Goal: Transaction & Acquisition: Download file/media

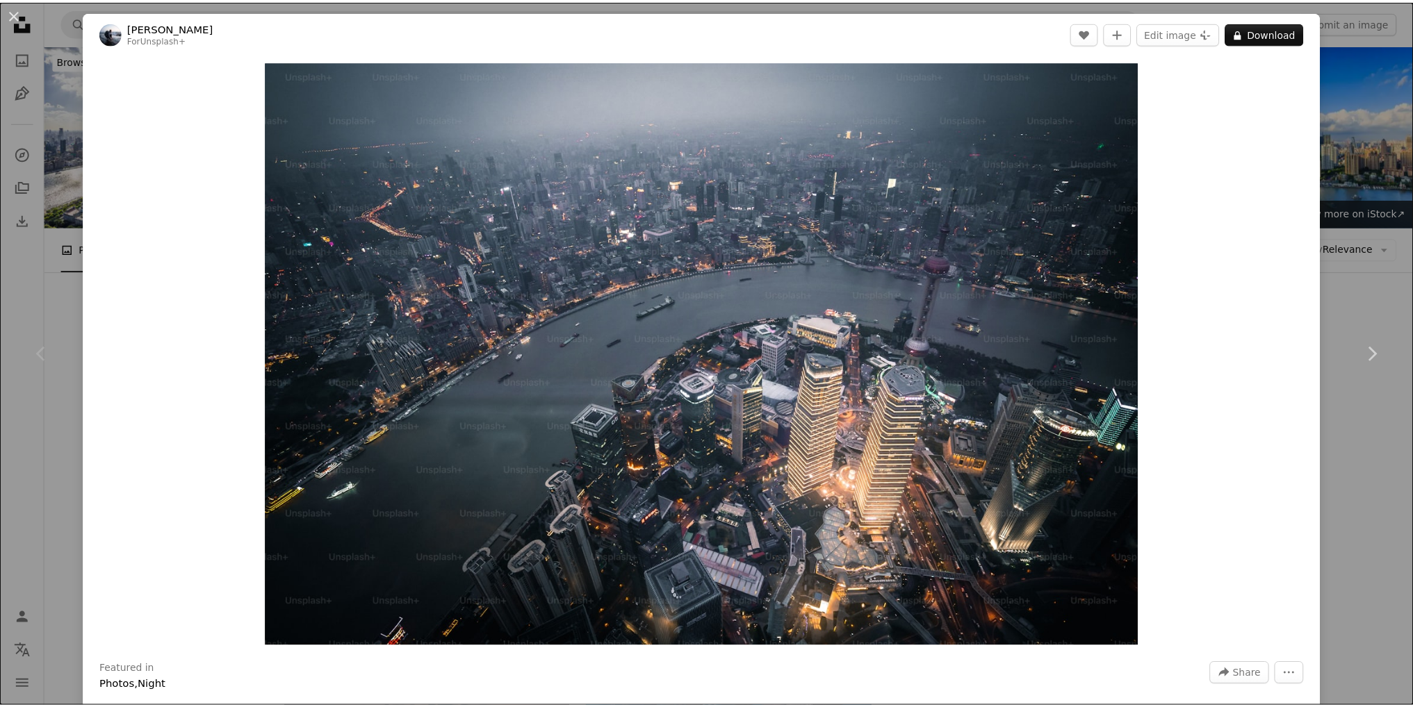
scroll to position [208, 0]
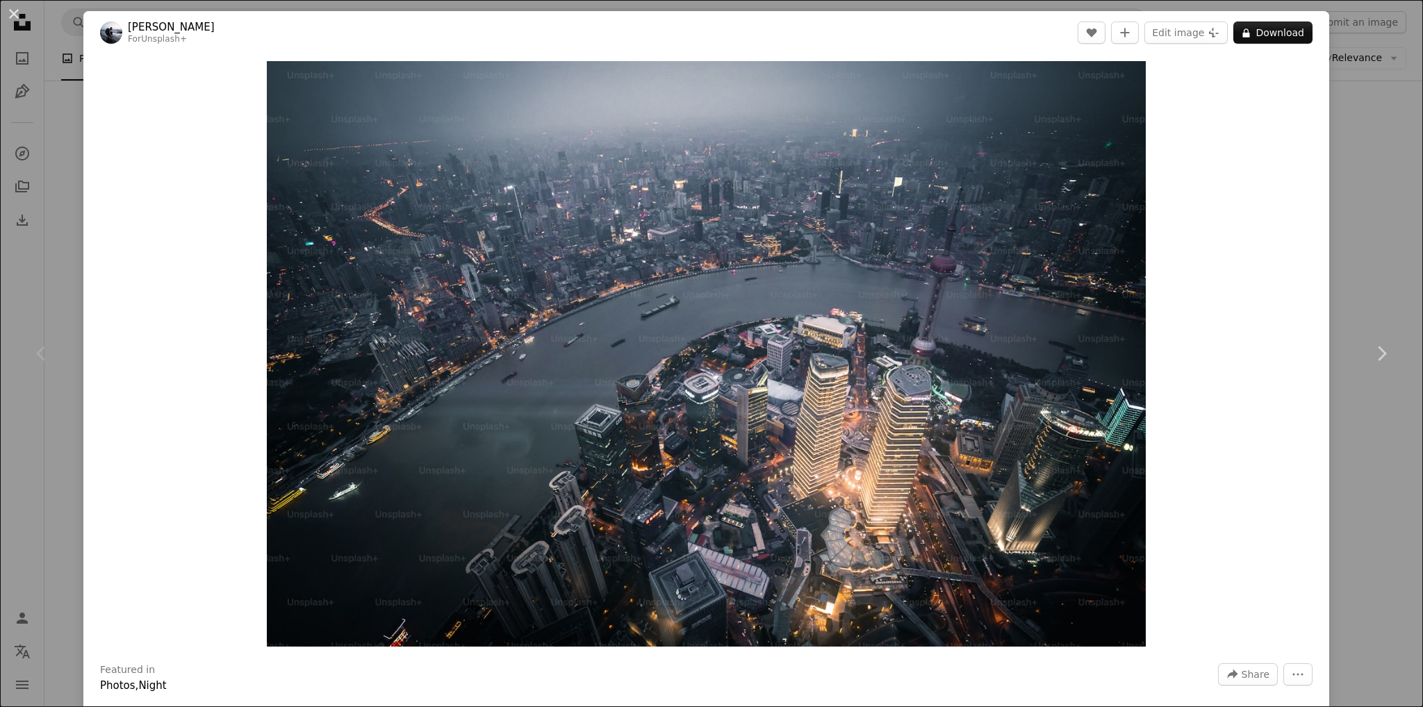
click at [1348, 188] on div "An X shape Chevron left Chevron right [PERSON_NAME] For Unsplash+ A heart A plu…" at bounding box center [711, 353] width 1423 height 707
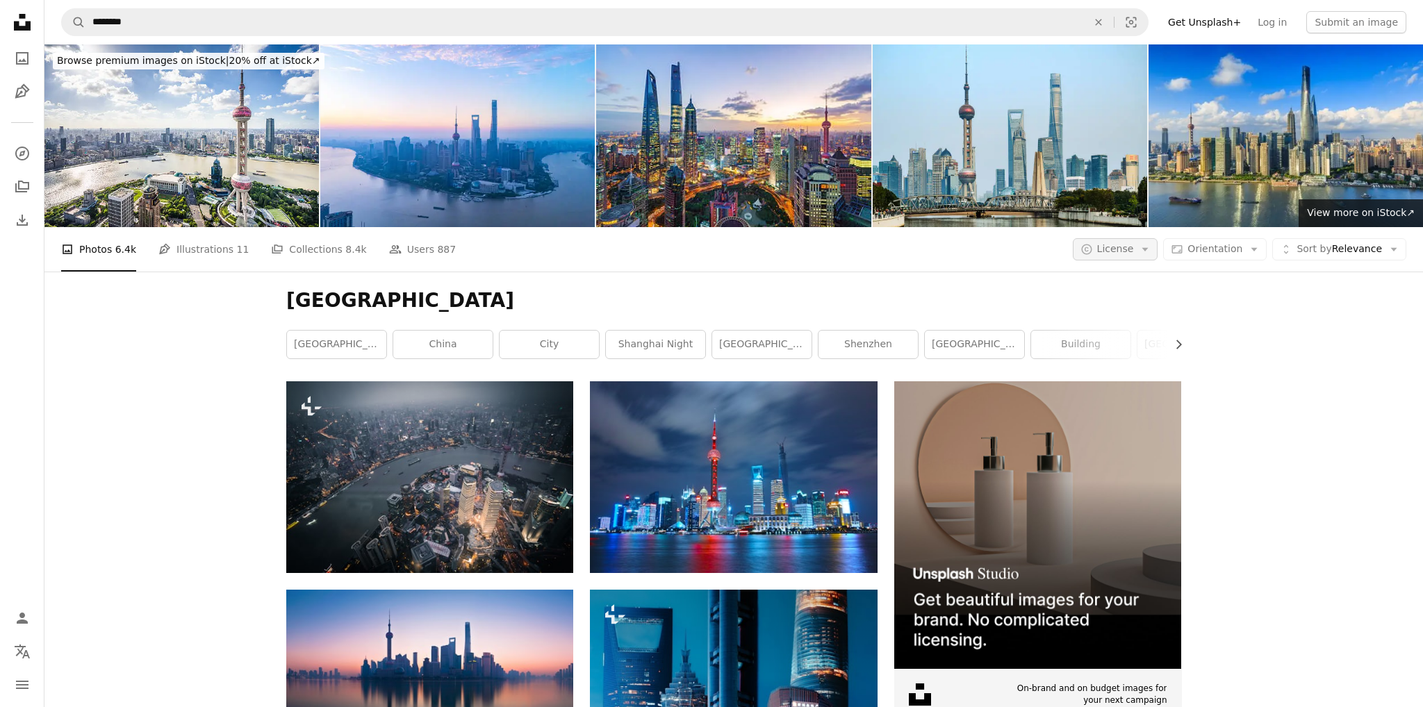
click at [1115, 243] on span "License" at bounding box center [1115, 248] width 37 height 11
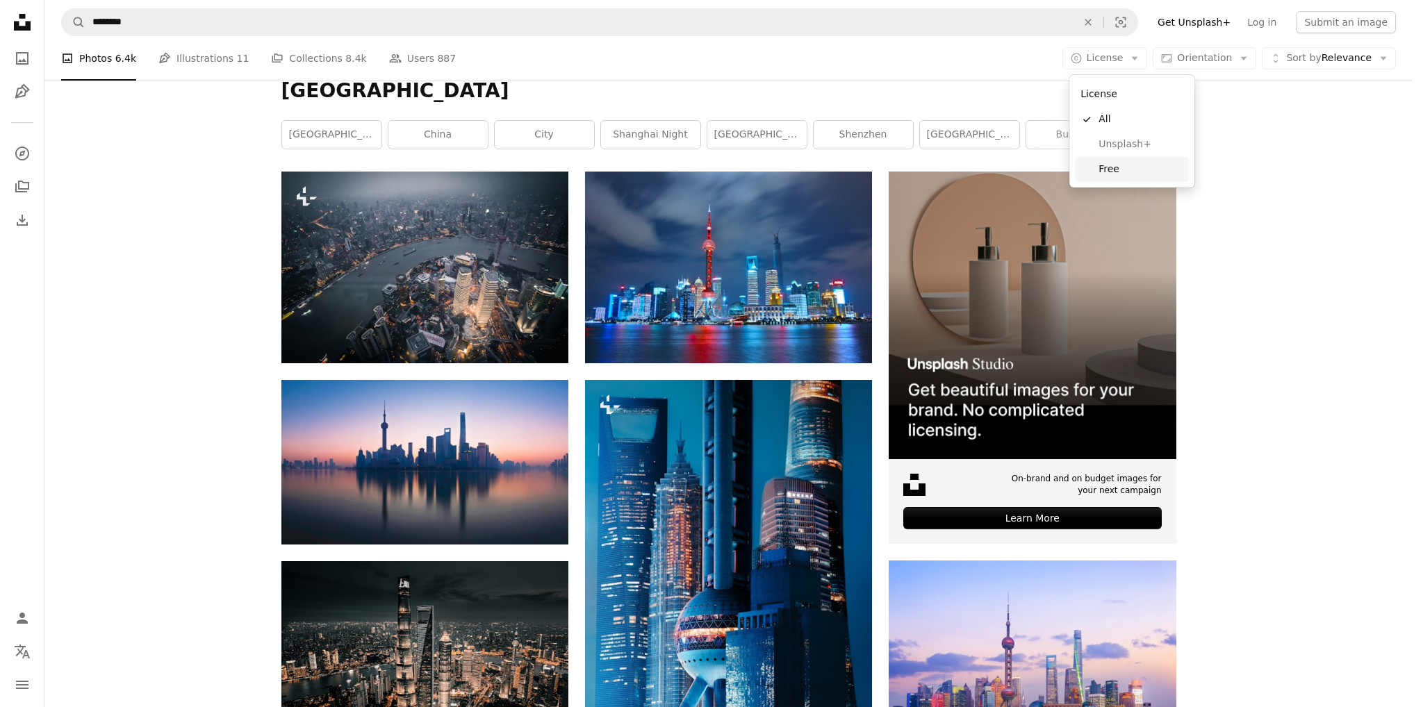
click at [1117, 165] on span "Free" at bounding box center [1140, 170] width 85 height 14
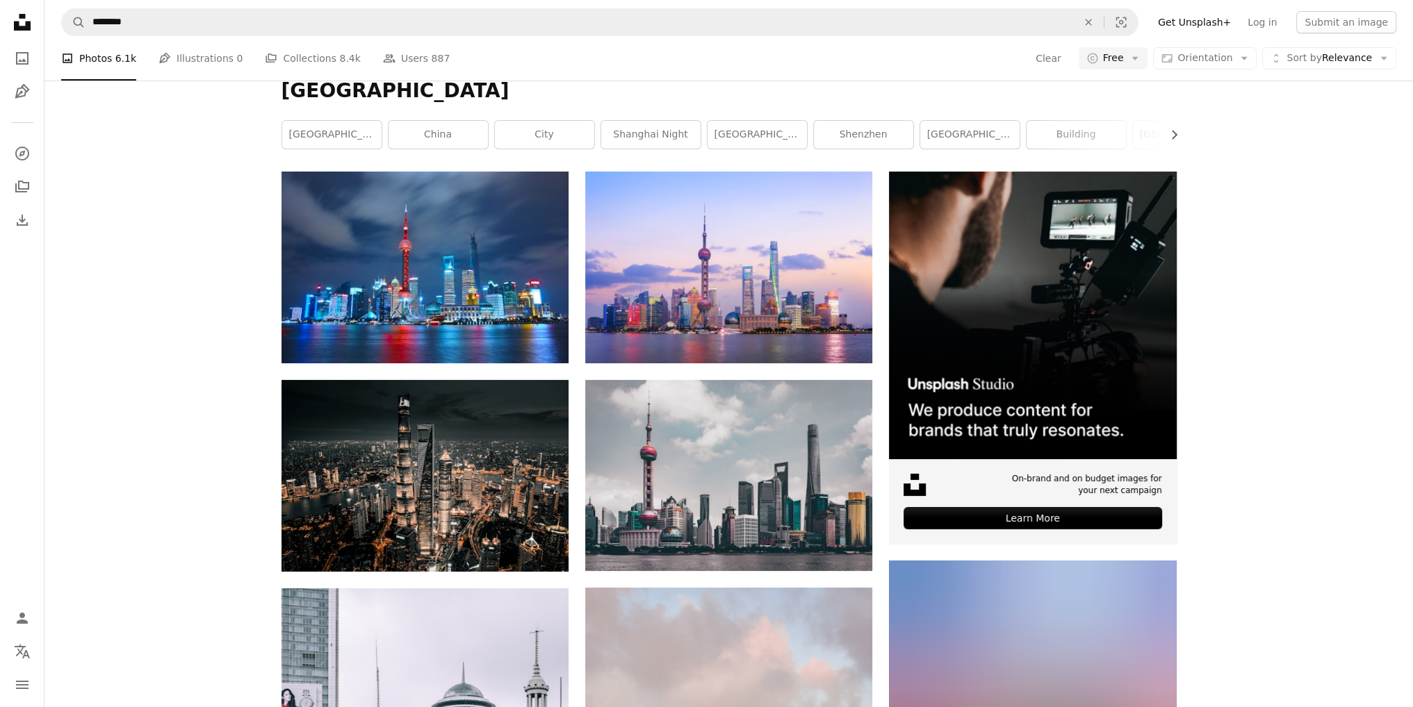
scroll to position [417, 0]
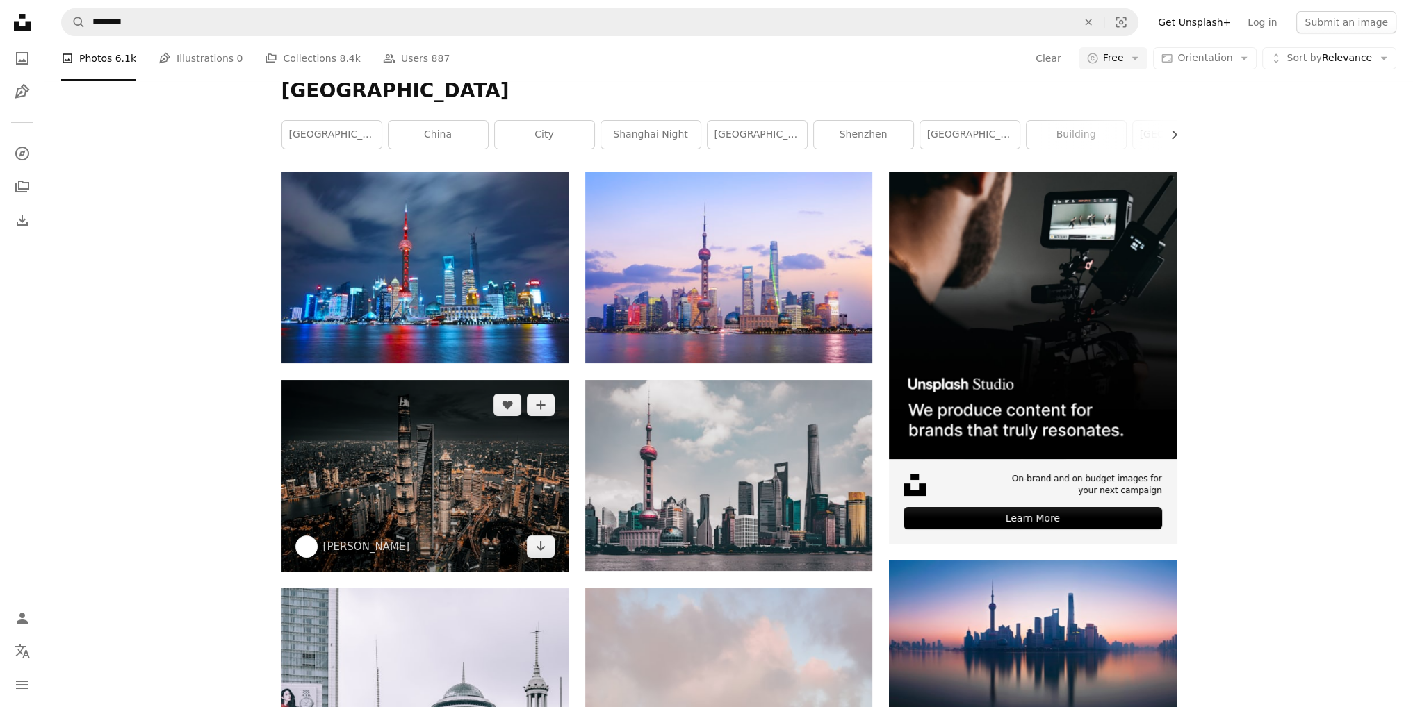
click at [449, 380] on img at bounding box center [424, 476] width 287 height 192
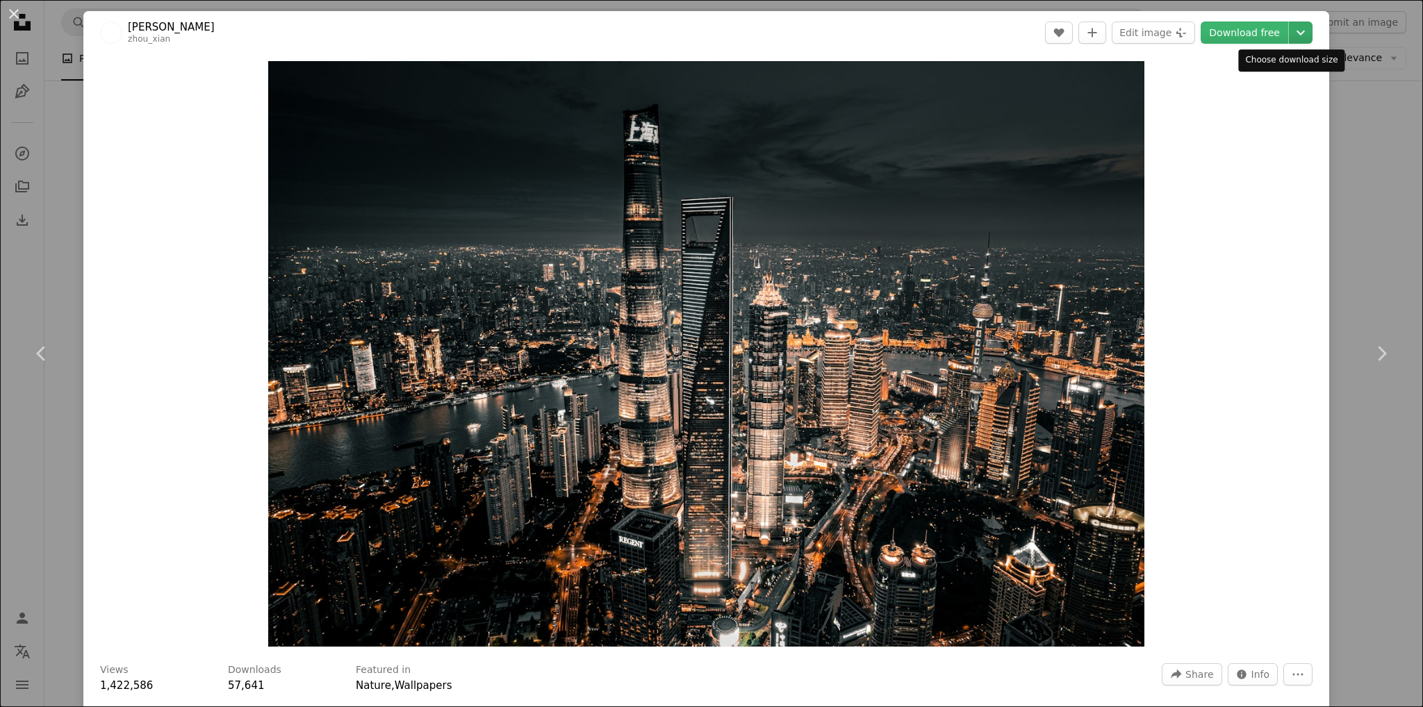
click at [1296, 32] on icon "Choose download size" at bounding box center [1300, 33] width 8 height 5
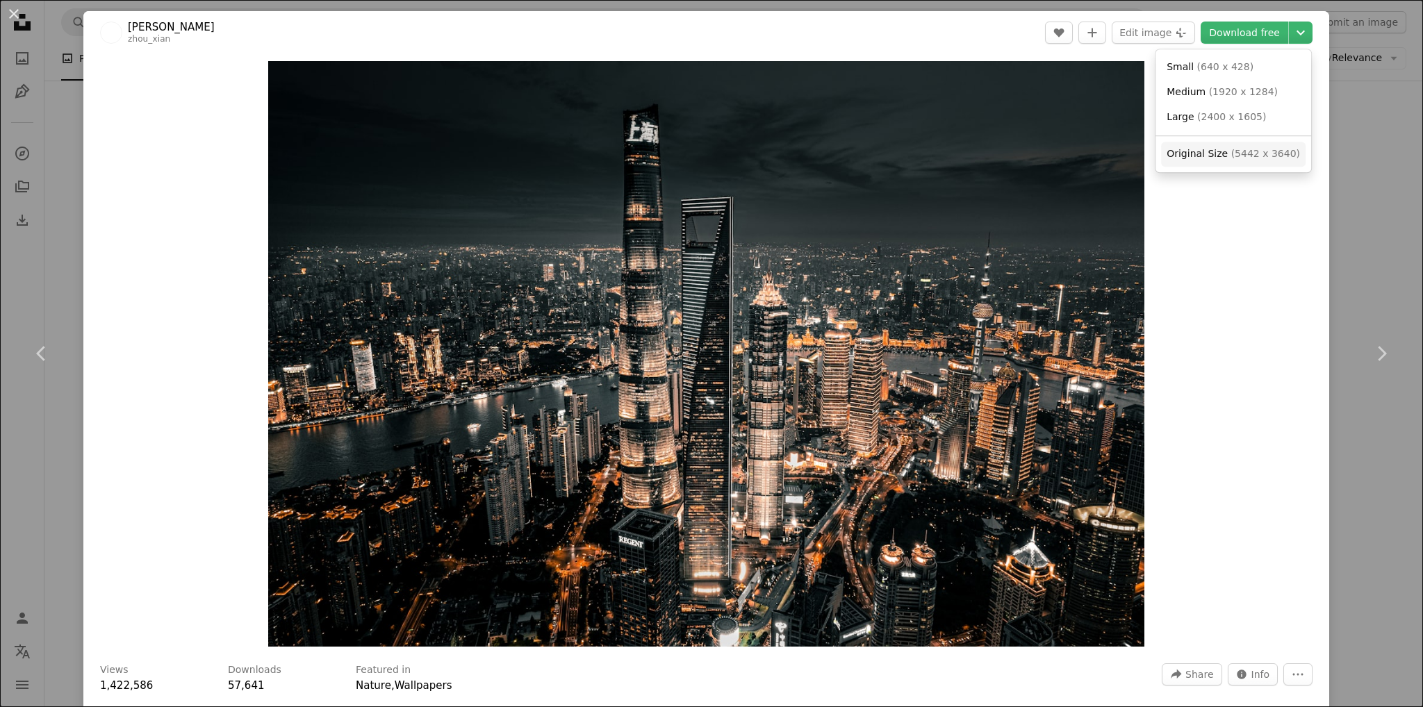
click at [1221, 156] on span "Original Size" at bounding box center [1197, 153] width 61 height 11
click at [1343, 240] on div "An X shape Chevron left Chevron right [PERSON_NAME] A heart A plus sign Edit im…" at bounding box center [711, 353] width 1423 height 707
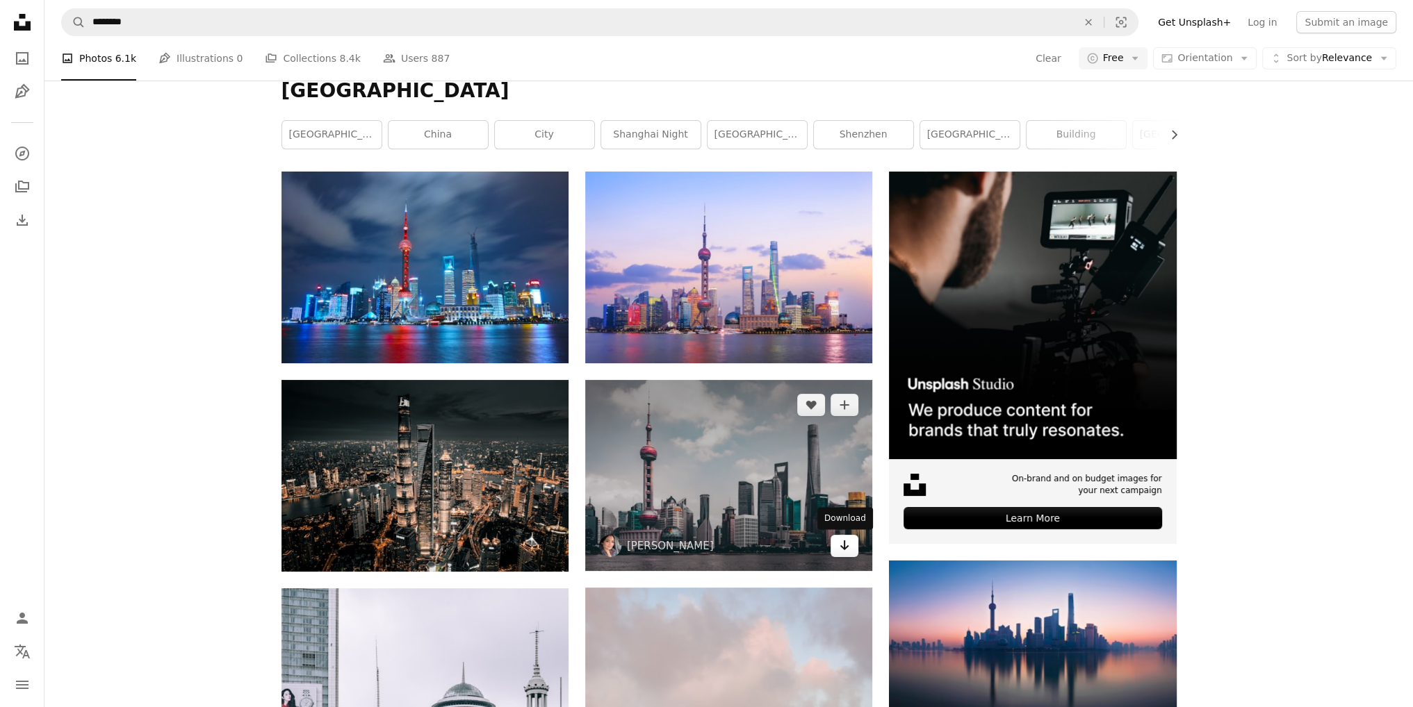
scroll to position [764, 0]
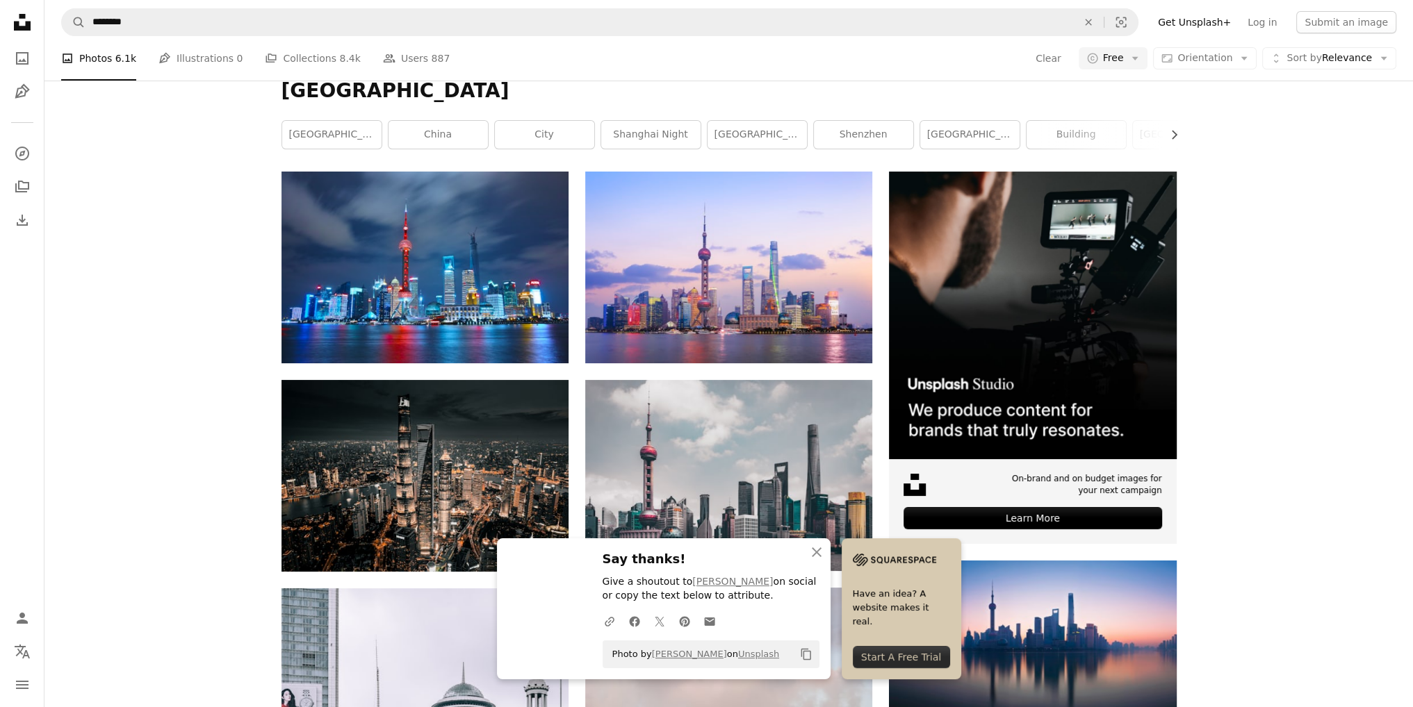
scroll to position [1292, 0]
click at [816, 559] on icon "An X shape" at bounding box center [816, 552] width 17 height 17
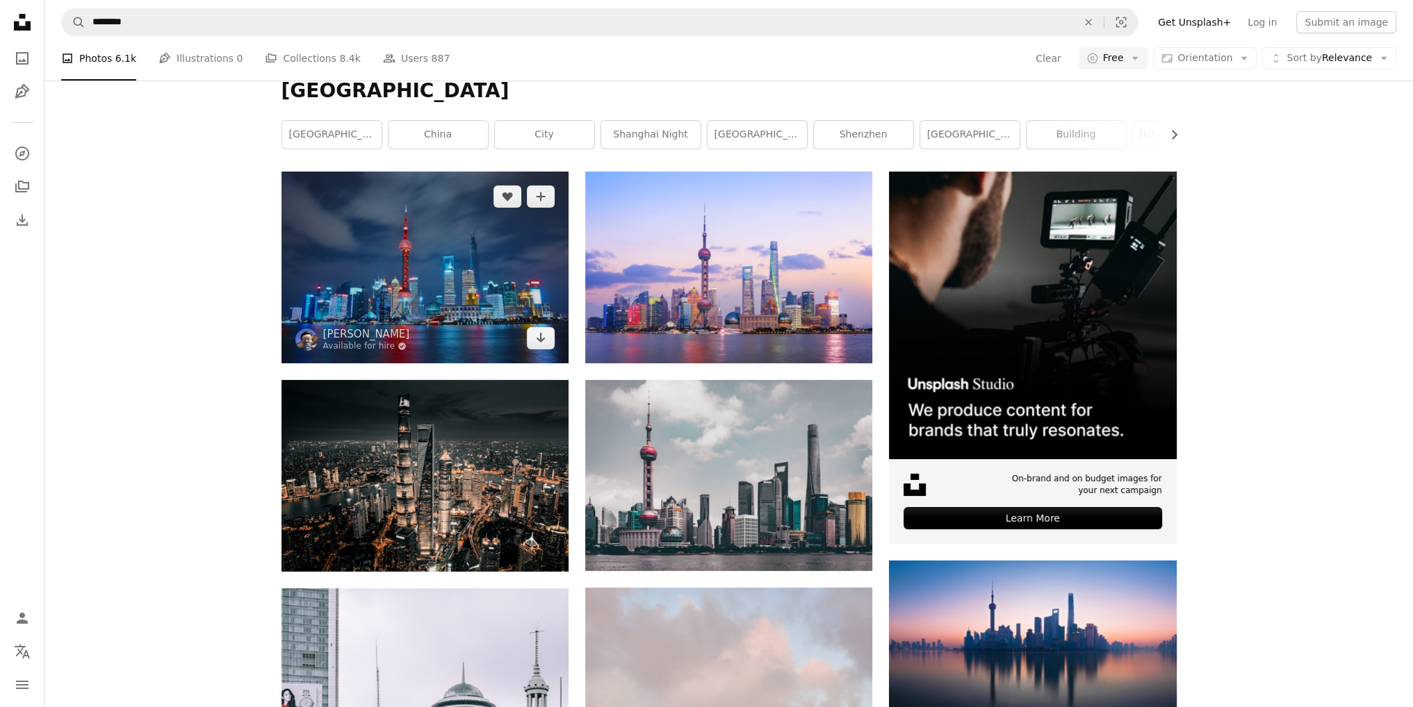
scroll to position [181, 0]
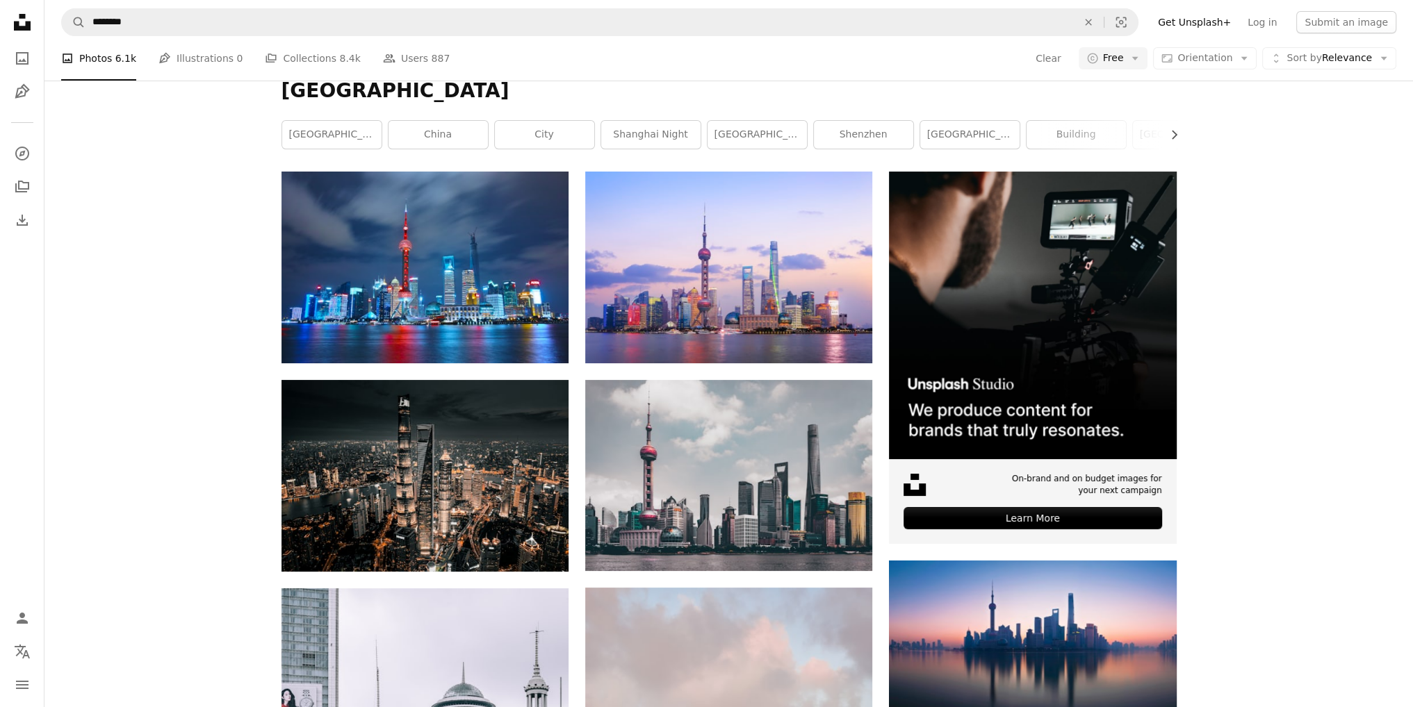
click at [1212, 62] on span "Orientation" at bounding box center [1204, 57] width 55 height 11
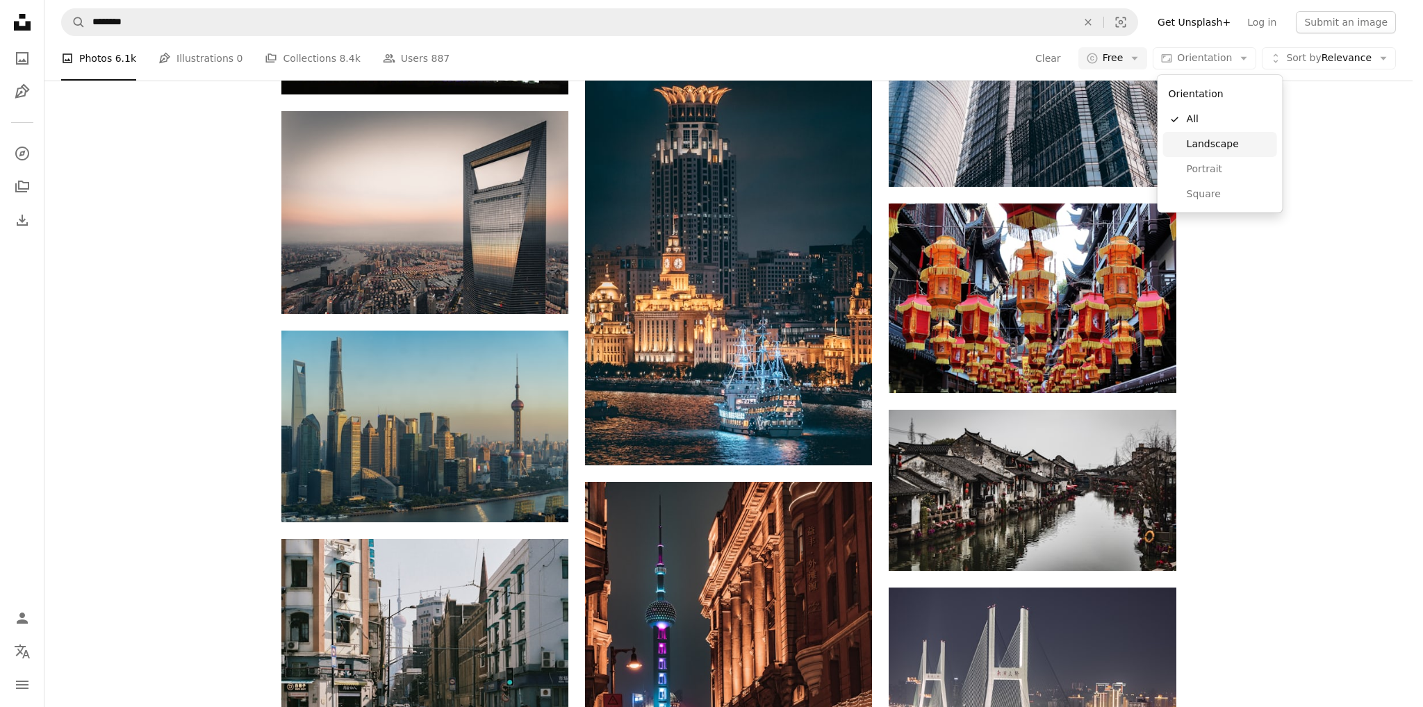
click at [1219, 149] on span "Landscape" at bounding box center [1229, 145] width 85 height 14
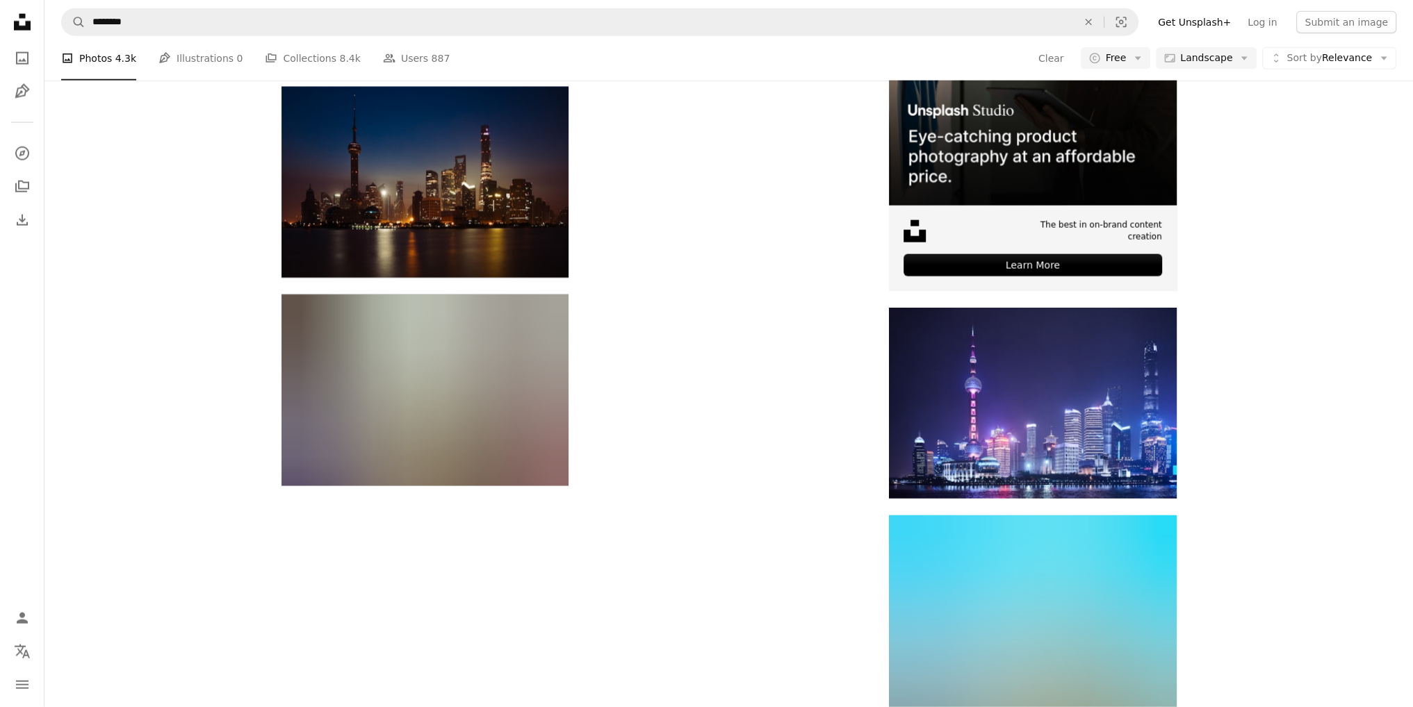
scroll to position [2154, 0]
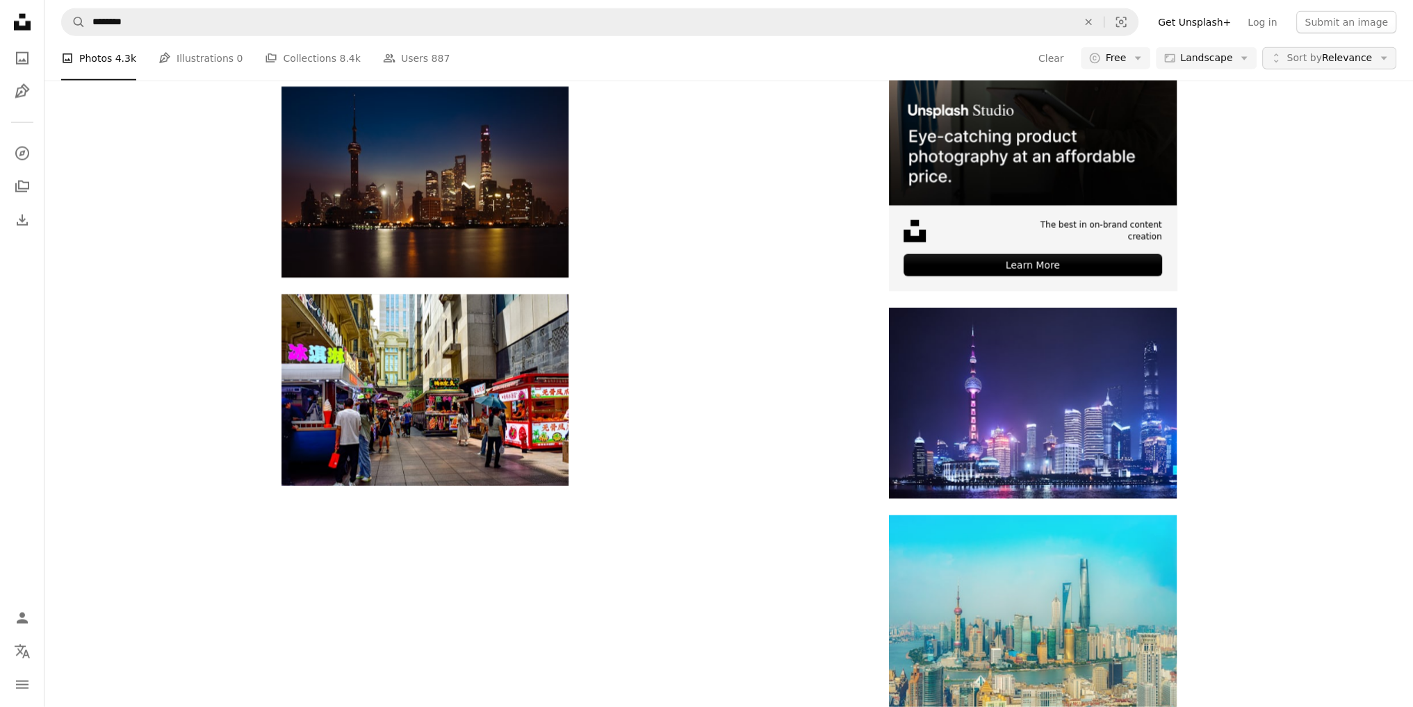
click at [1326, 59] on span "Sort by Relevance" at bounding box center [1328, 58] width 85 height 14
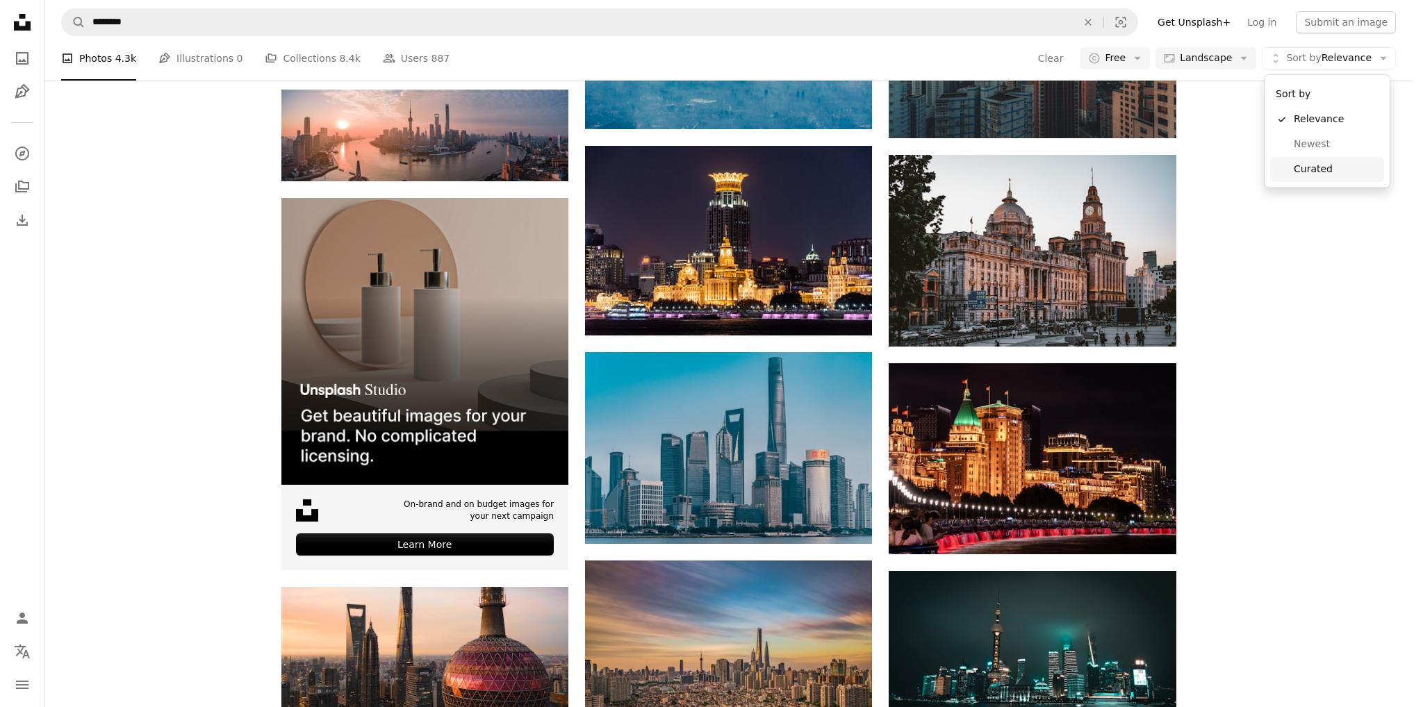
click at [1323, 174] on span "Curated" at bounding box center [1336, 170] width 85 height 14
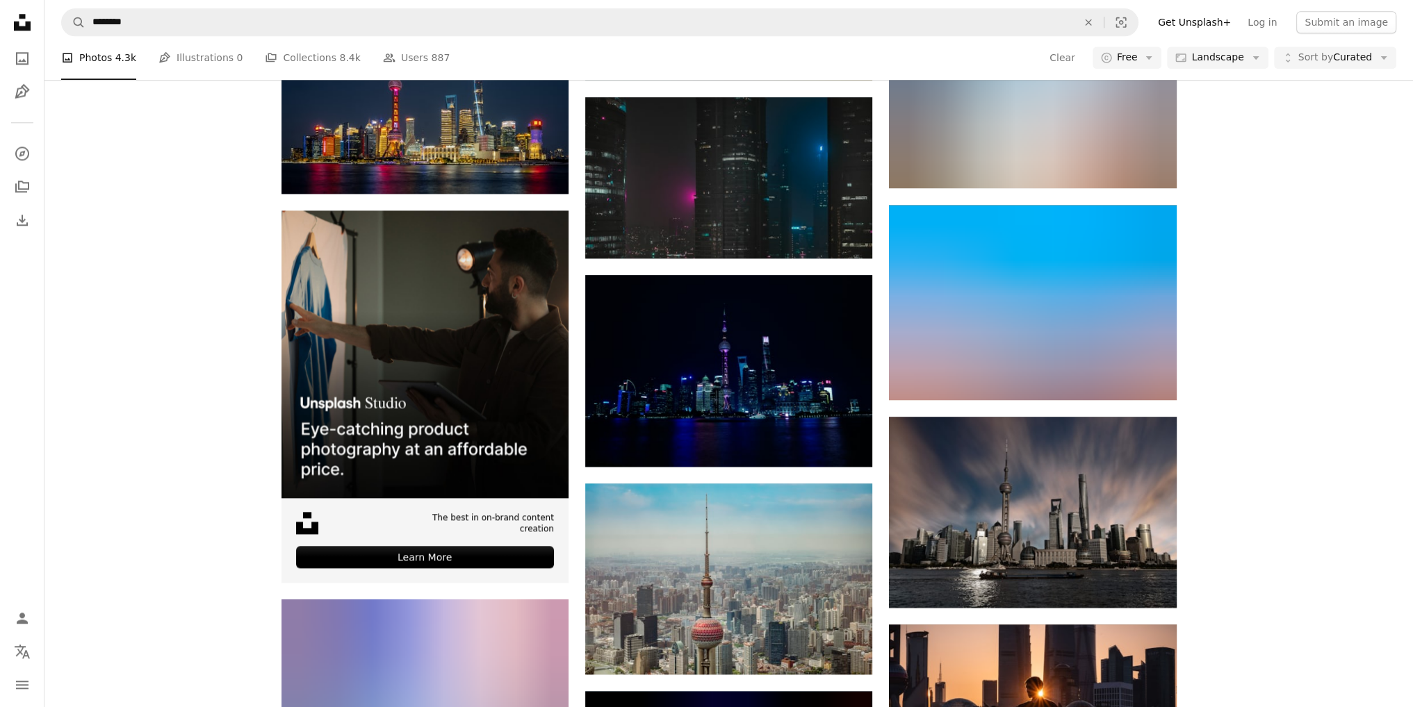
scroll to position [3613, 0]
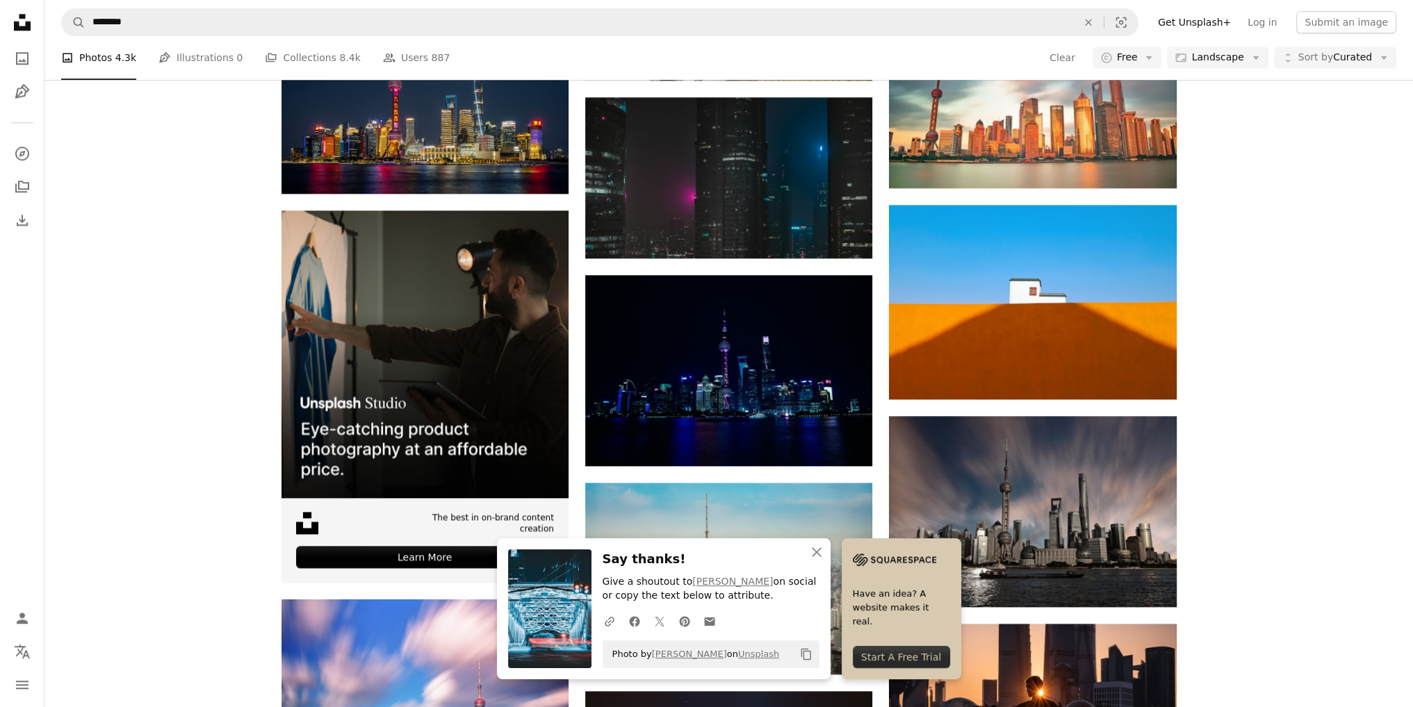
click at [815, 556] on icon "An X shape" at bounding box center [816, 552] width 17 height 17
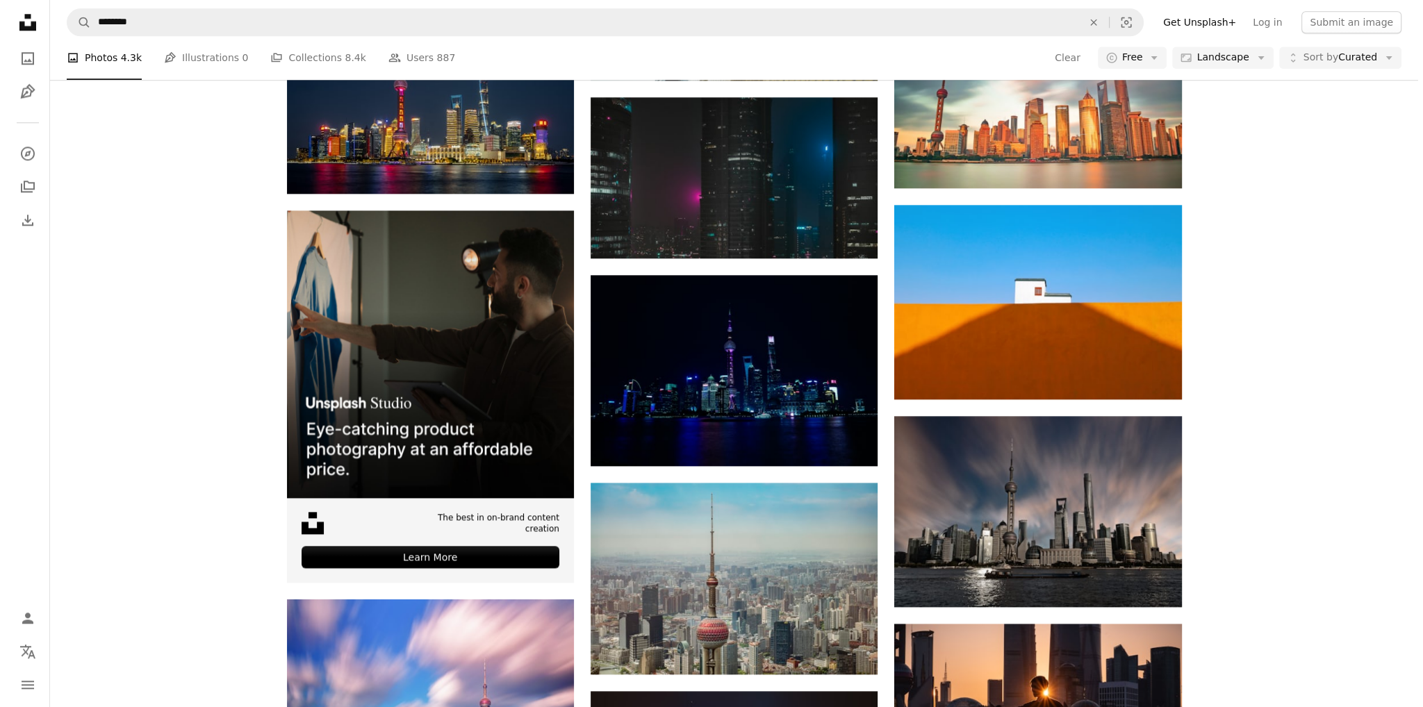
scroll to position [8337, 0]
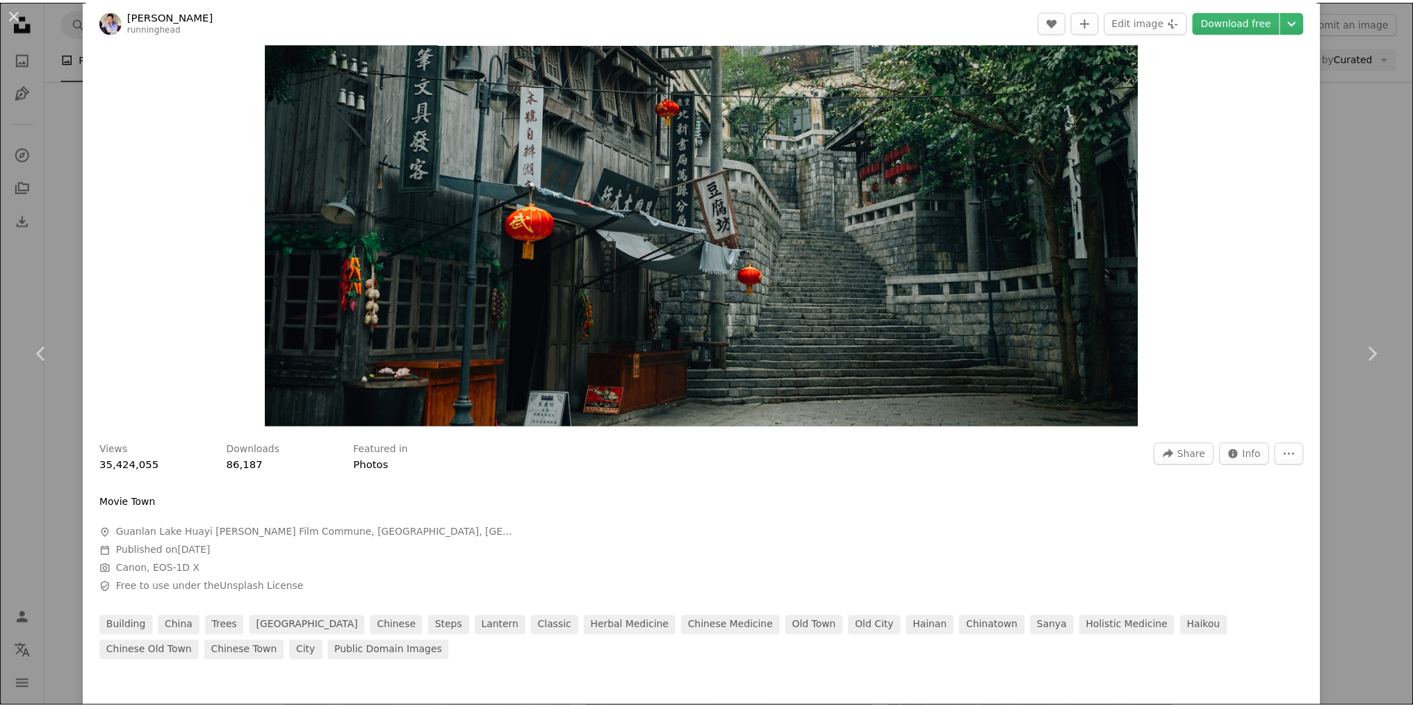
scroll to position [278, 0]
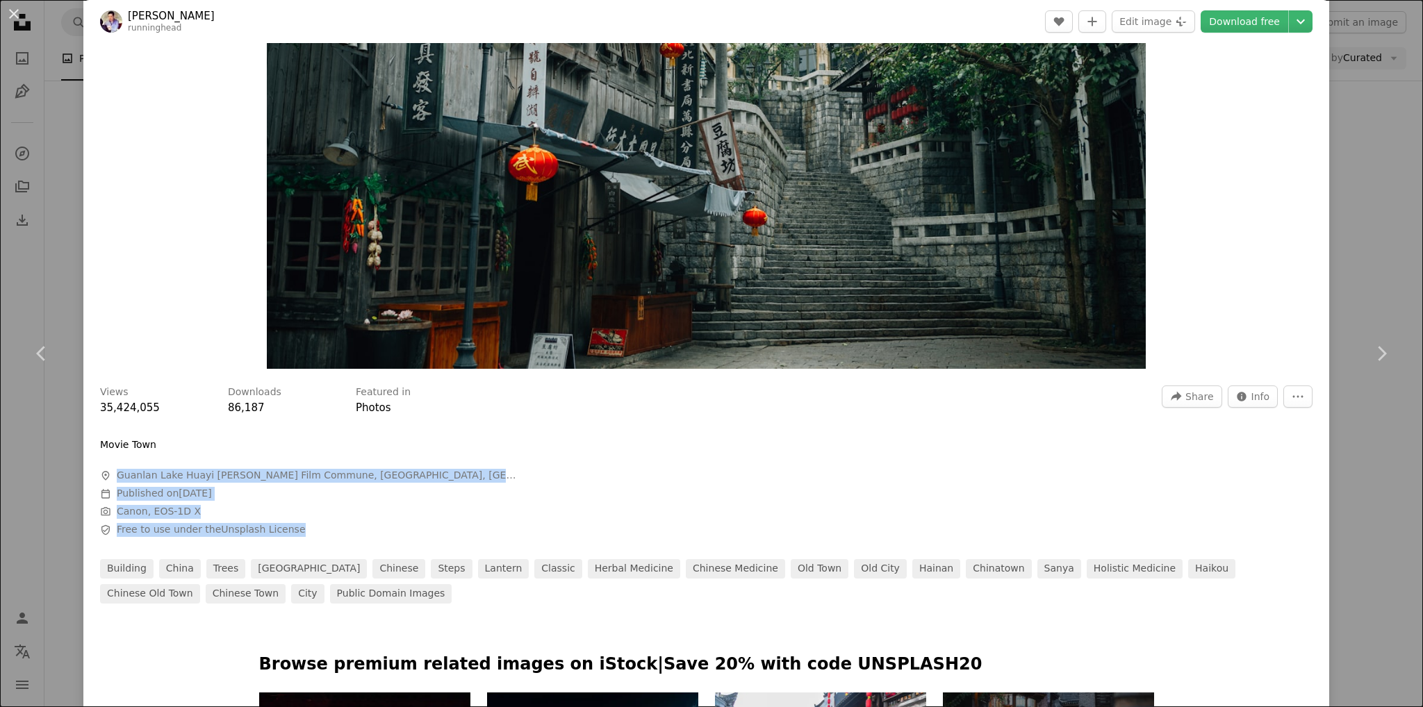
drag, startPoint x: 395, startPoint y: 523, endPoint x: 174, endPoint y: 453, distance: 231.2
click at [174, 453] on div "Movie Town A map marker [GEOGRAPHIC_DATA] Huayi [PERSON_NAME] Film Commune, [GE…" at bounding box center [308, 487] width 417 height 99
click at [311, 494] on span "Calendar outlined Published on [DATE]" at bounding box center [308, 494] width 417 height 14
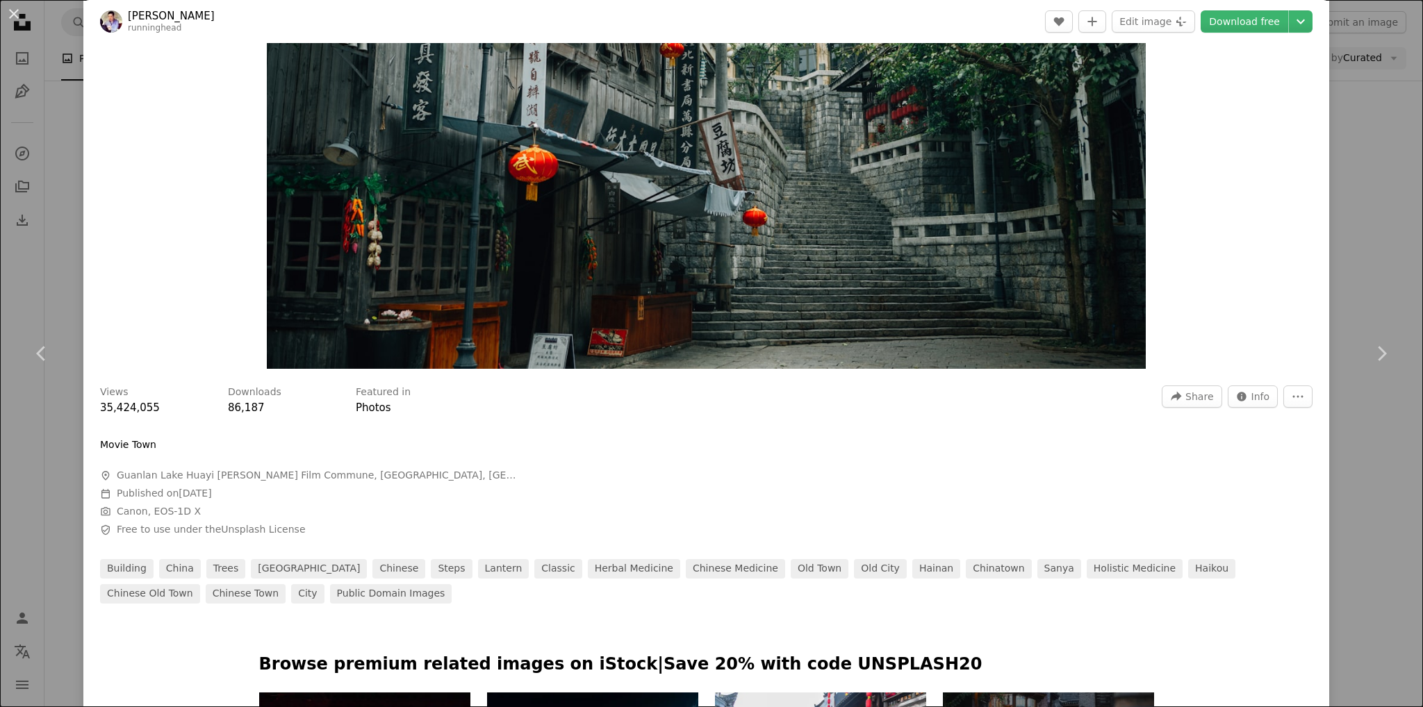
drag, startPoint x: 322, startPoint y: 532, endPoint x: 312, endPoint y: 528, distance: 11.0
click at [321, 531] on span "Safety Free to use under the Unsplash License" at bounding box center [308, 530] width 417 height 14
click at [18, 484] on div "An X shape Chevron left Chevron right [PERSON_NAME] runninghead A heart A plus …" at bounding box center [711, 353] width 1423 height 707
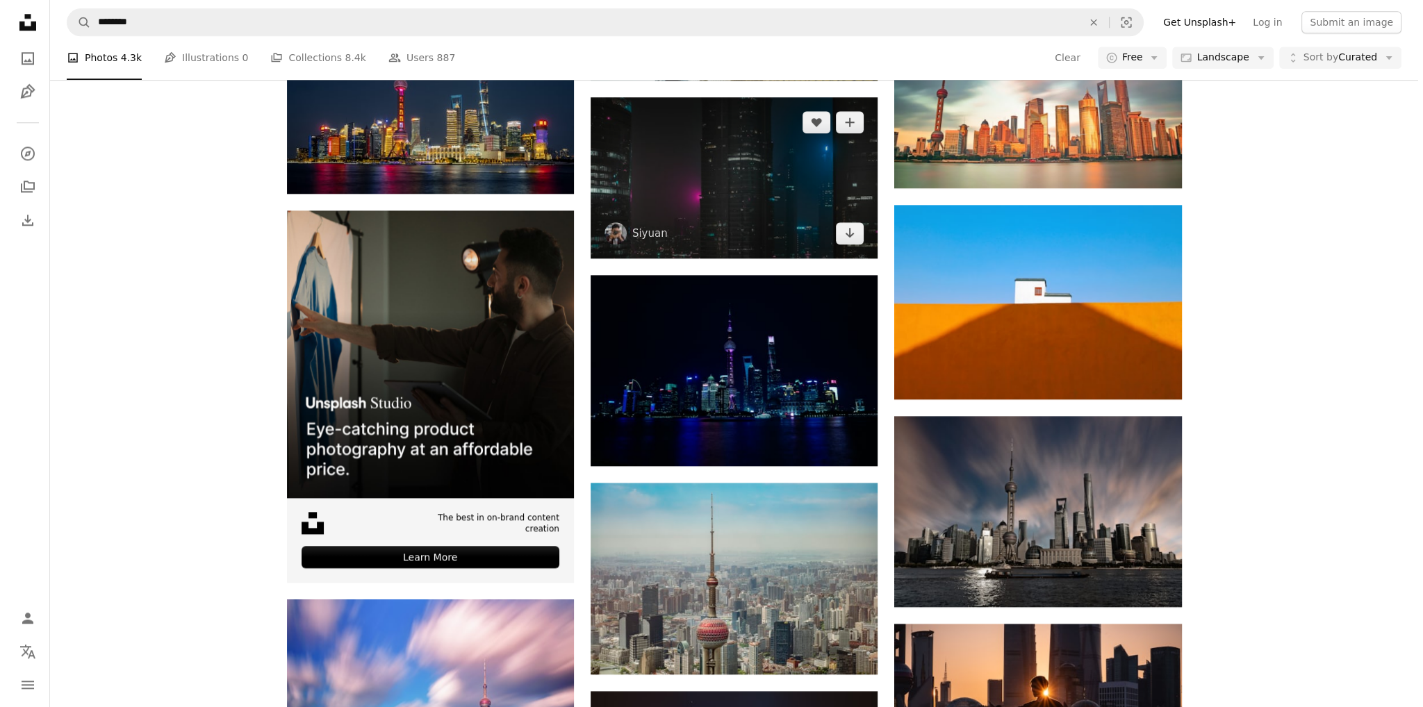
scroll to position [2170, 0]
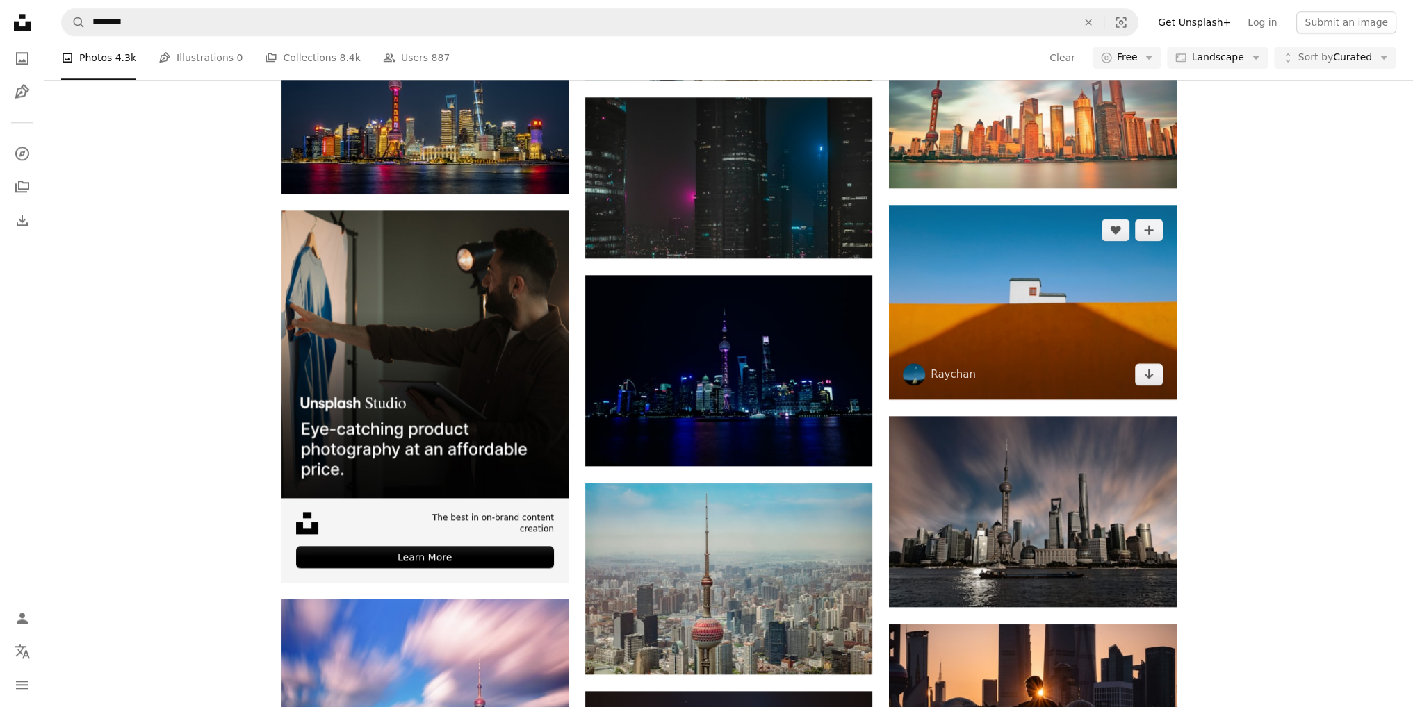
click at [1010, 309] on img at bounding box center [1032, 302] width 287 height 195
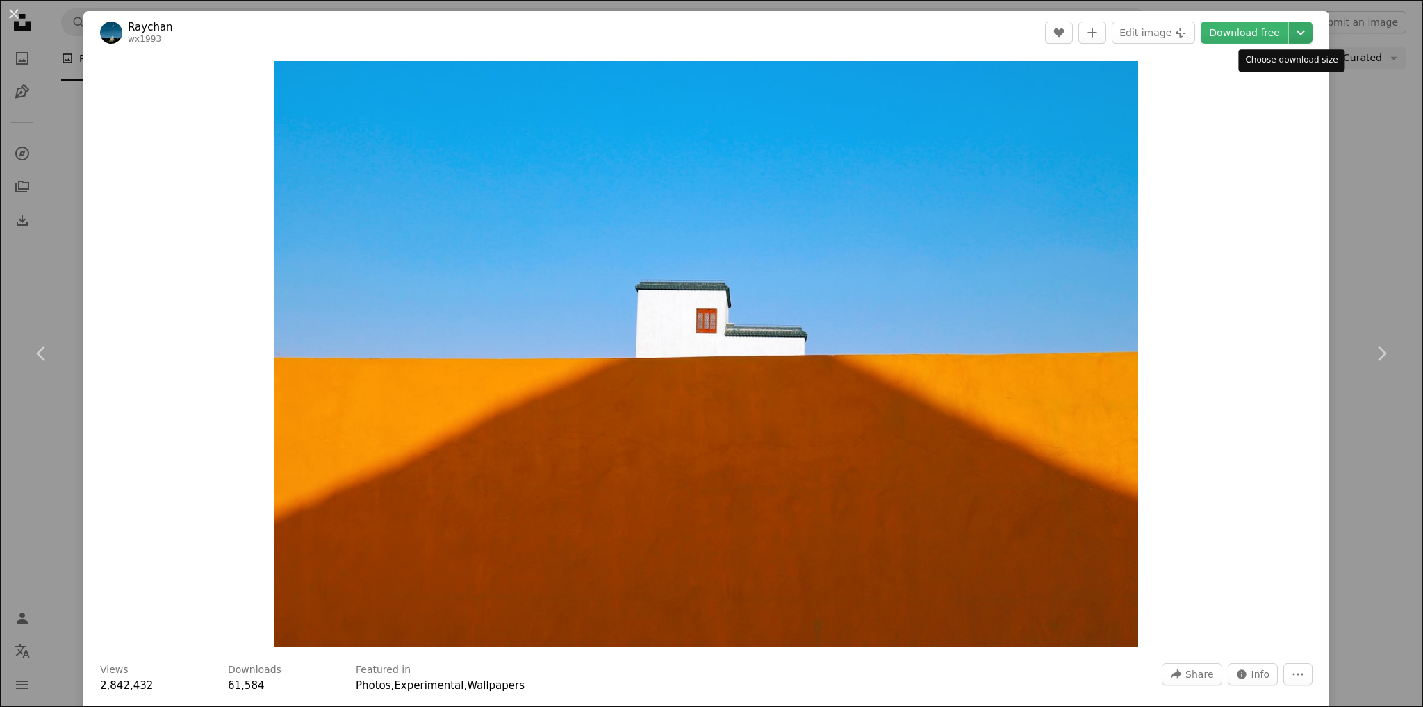
click at [1294, 34] on icon "Chevron down" at bounding box center [1301, 32] width 22 height 17
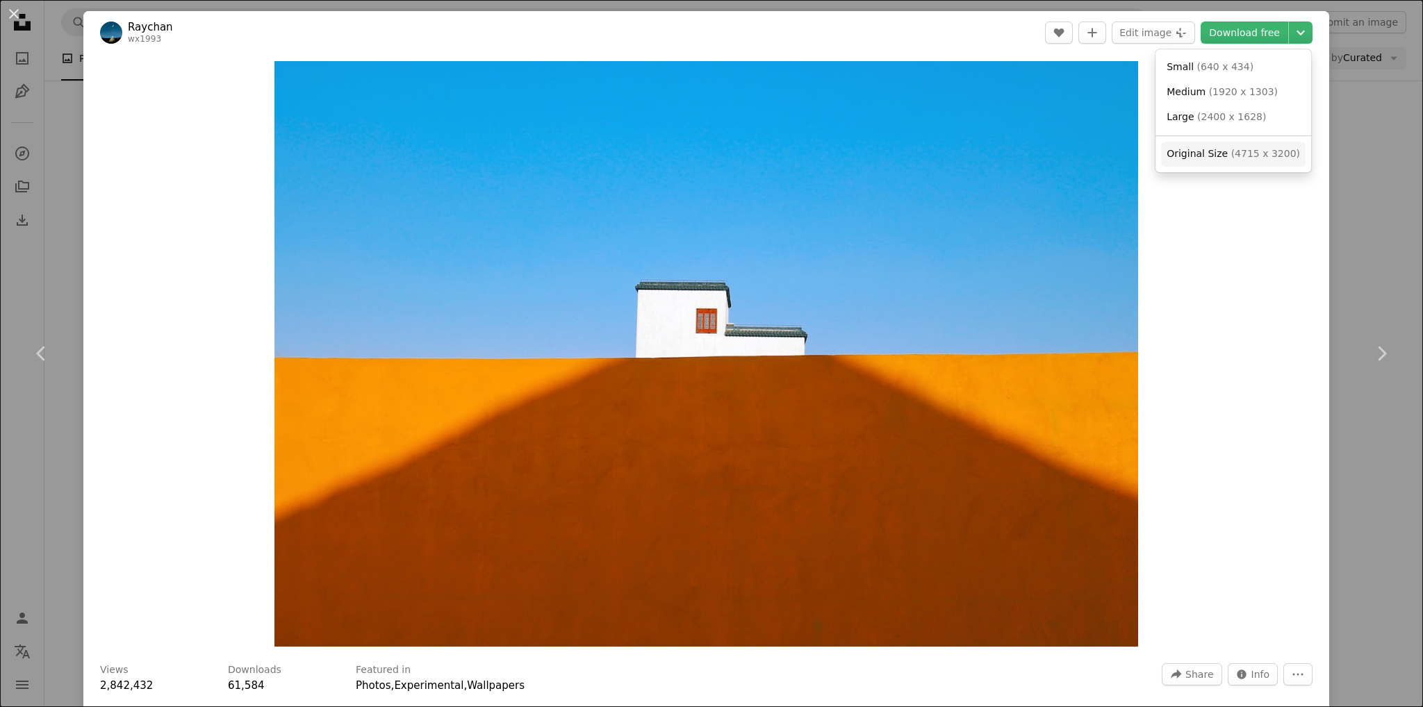
click at [1238, 151] on span "( 4715 x 3200 )" at bounding box center [1265, 153] width 69 height 11
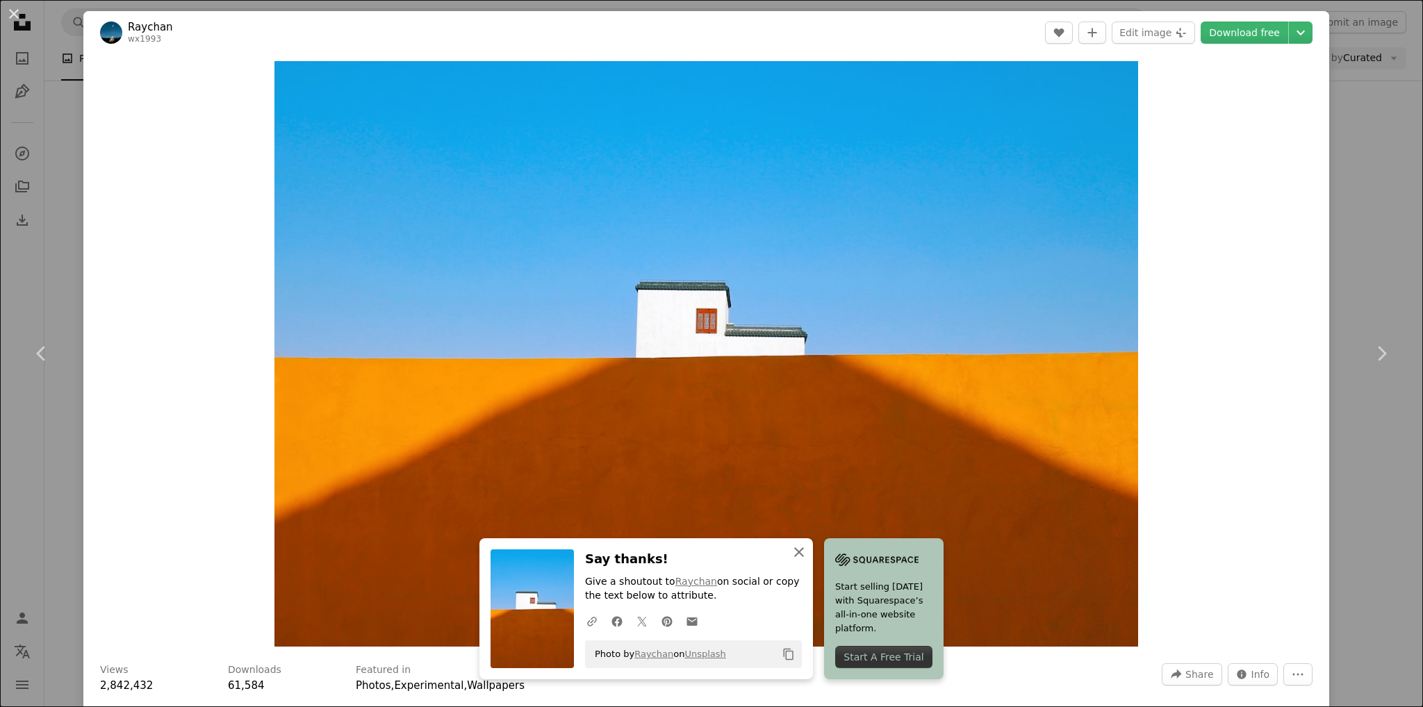
click at [797, 553] on icon "An X shape" at bounding box center [799, 552] width 17 height 17
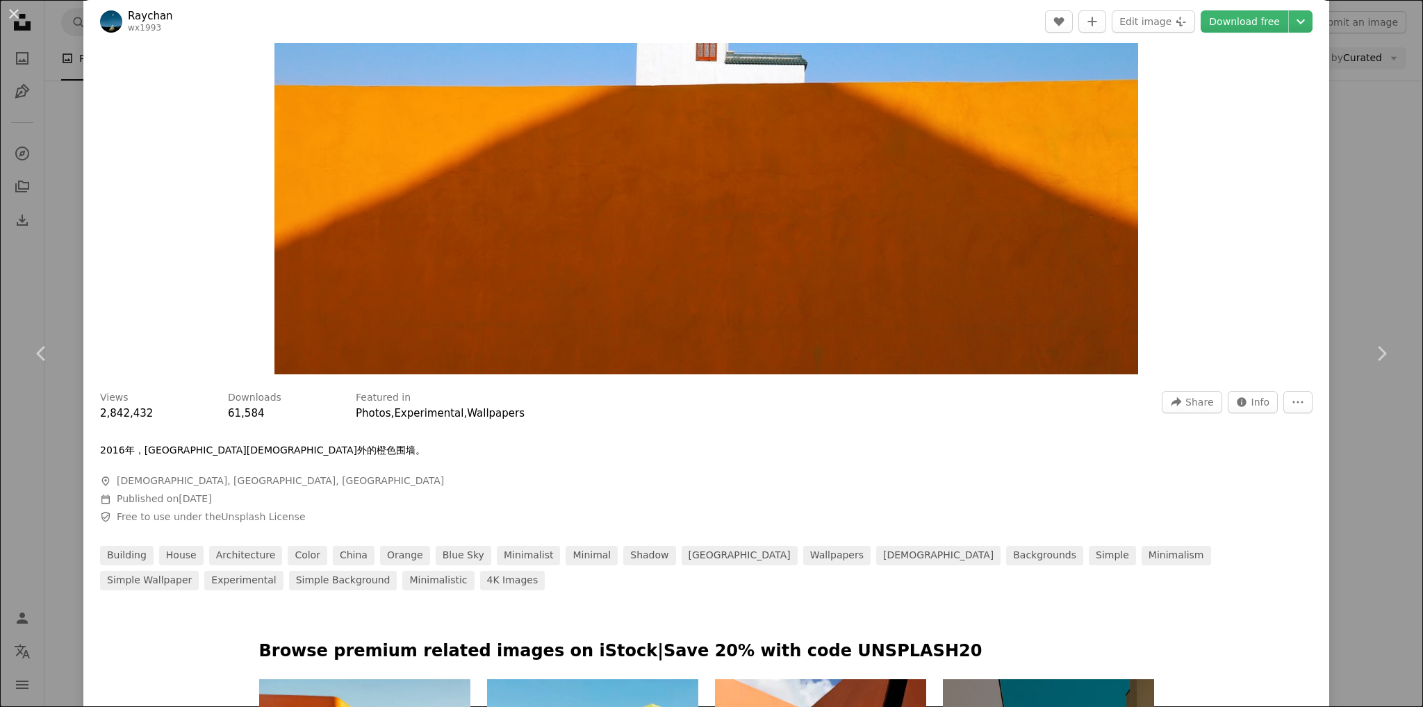
scroll to position [347, 0]
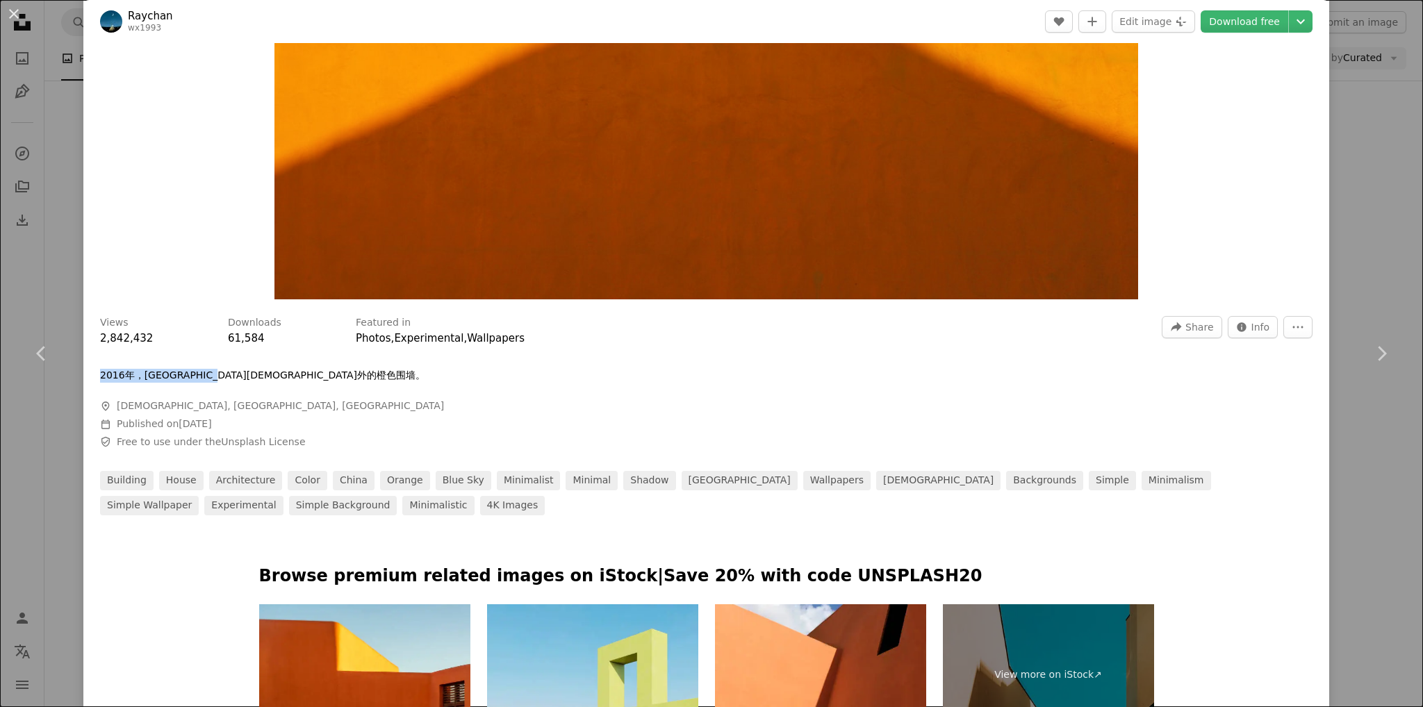
drag, startPoint x: 259, startPoint y: 377, endPoint x: 97, endPoint y: 373, distance: 161.9
click at [97, 373] on div "Views 2,842,432 Downloads 61,584 Featured in Photos , Experimental , Wallpapers…" at bounding box center [706, 411] width 1246 height 210
copy p "2016年，[GEOGRAPHIC_DATA][DEMOGRAPHIC_DATA]外的橙色围墙。"
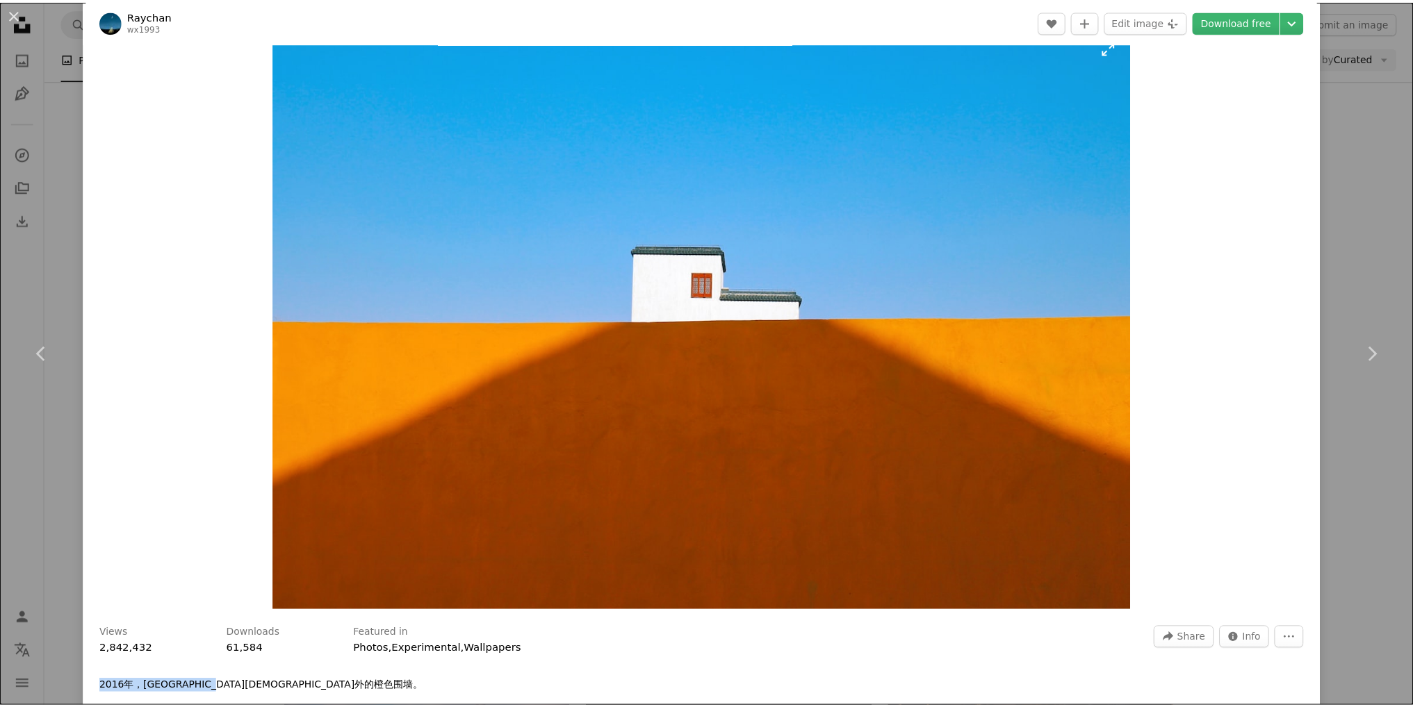
scroll to position [69, 0]
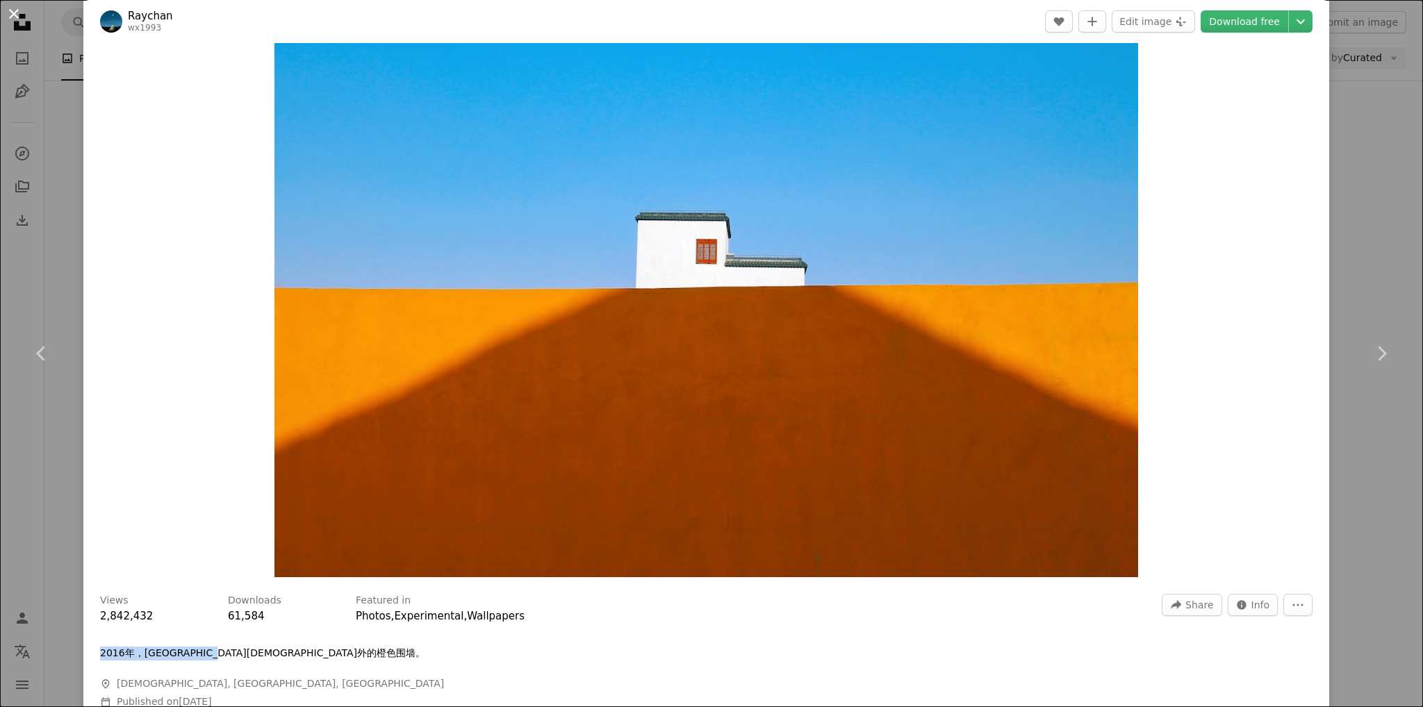
click at [17, 10] on button "An X shape" at bounding box center [14, 14] width 17 height 17
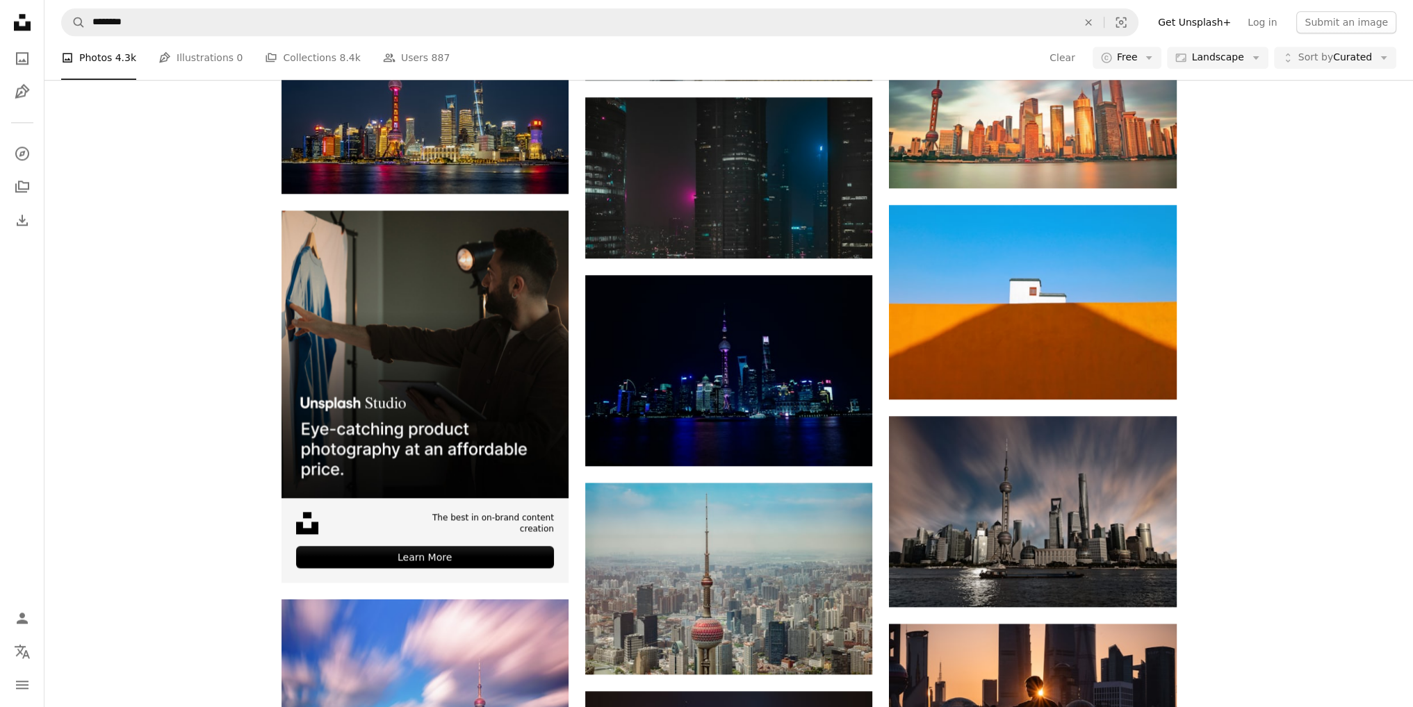
scroll to position [1945, 0]
click at [1339, 63] on span "Sort by Curated" at bounding box center [1335, 58] width 74 height 14
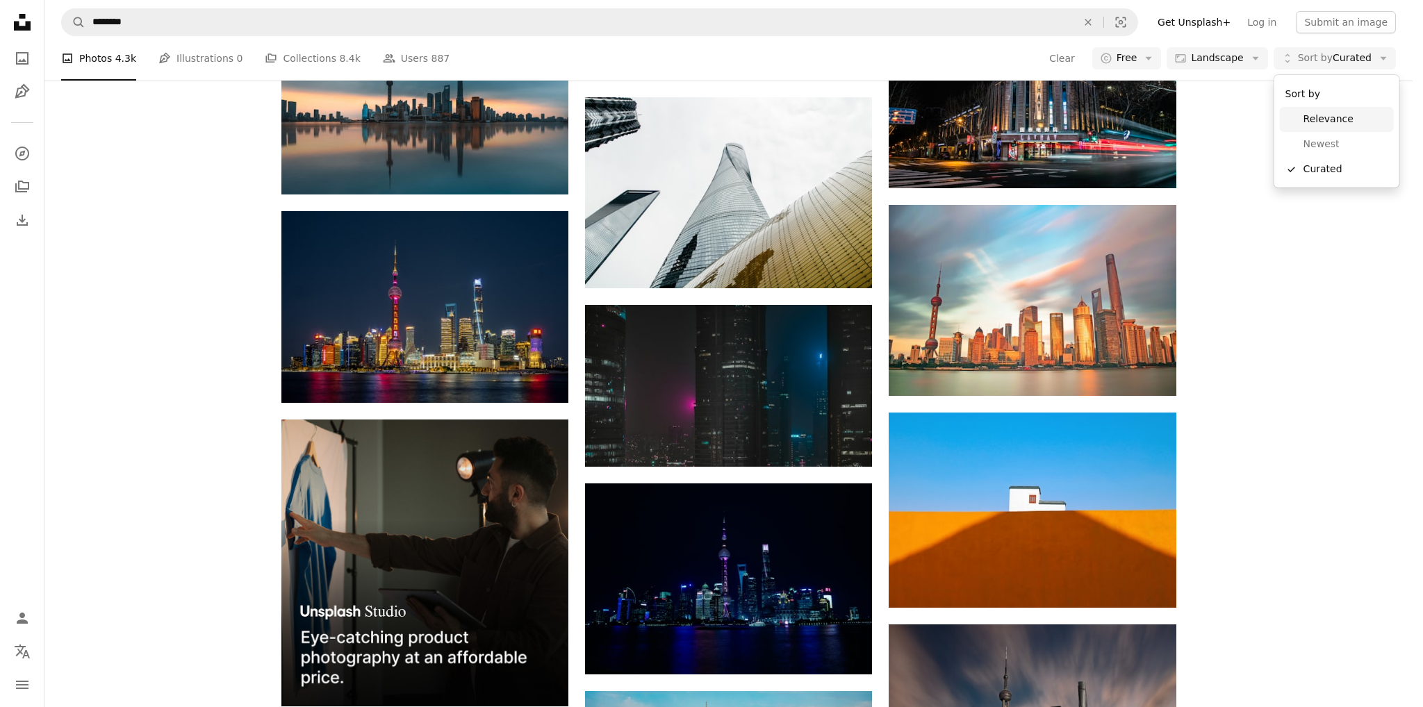
click at [1329, 119] on span "Relevance" at bounding box center [1345, 120] width 85 height 14
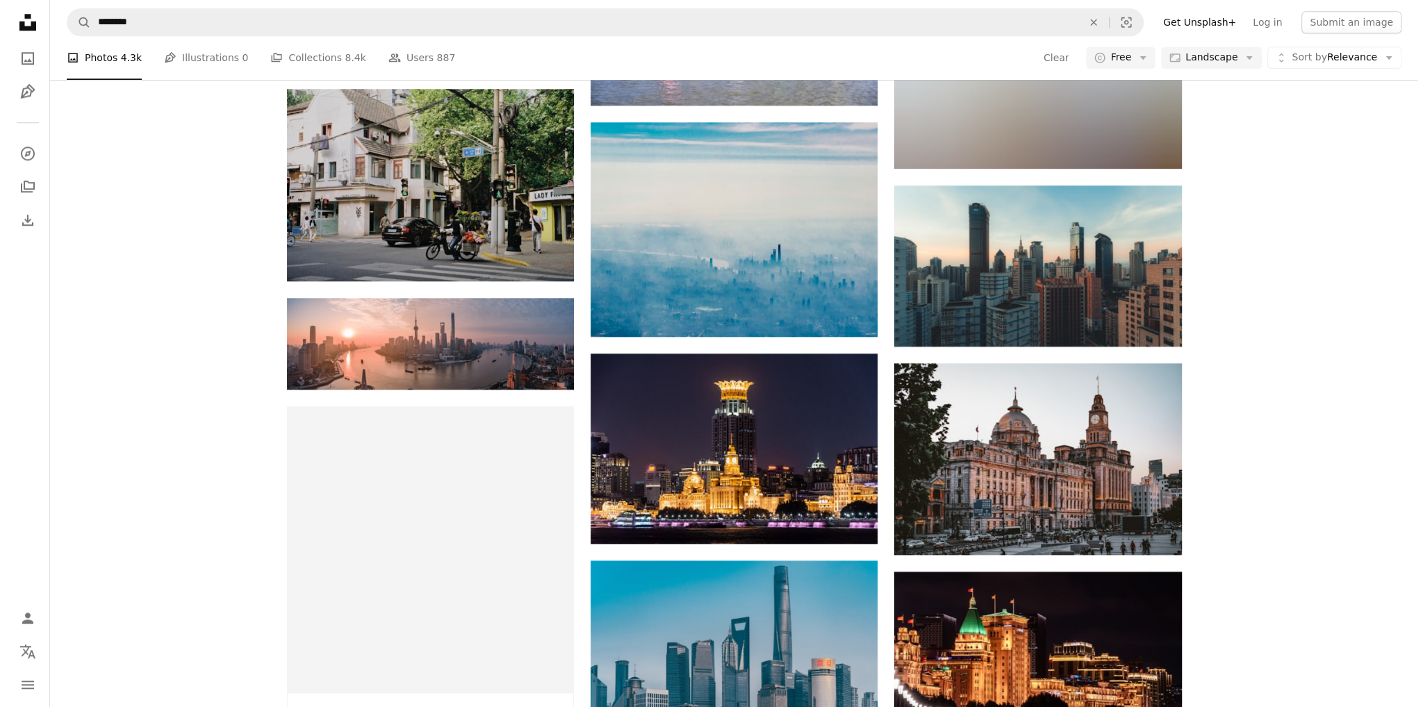
scroll to position [347, 0]
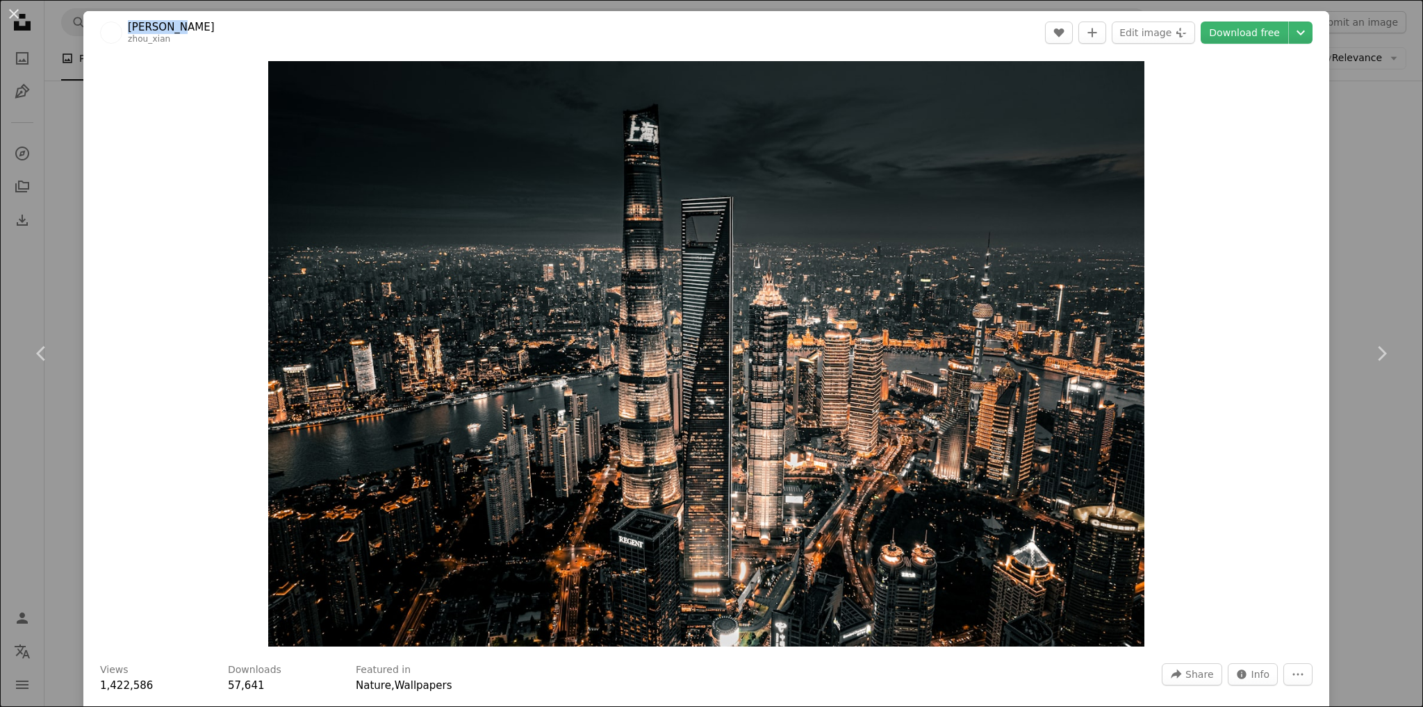
drag, startPoint x: 188, startPoint y: 31, endPoint x: 127, endPoint y: 31, distance: 61.1
click at [127, 31] on header "[PERSON_NAME] A heart A plus sign Edit image Plus sign for Unsplash+ Download f…" at bounding box center [706, 32] width 1246 height 43
copy link "[PERSON_NAME]"
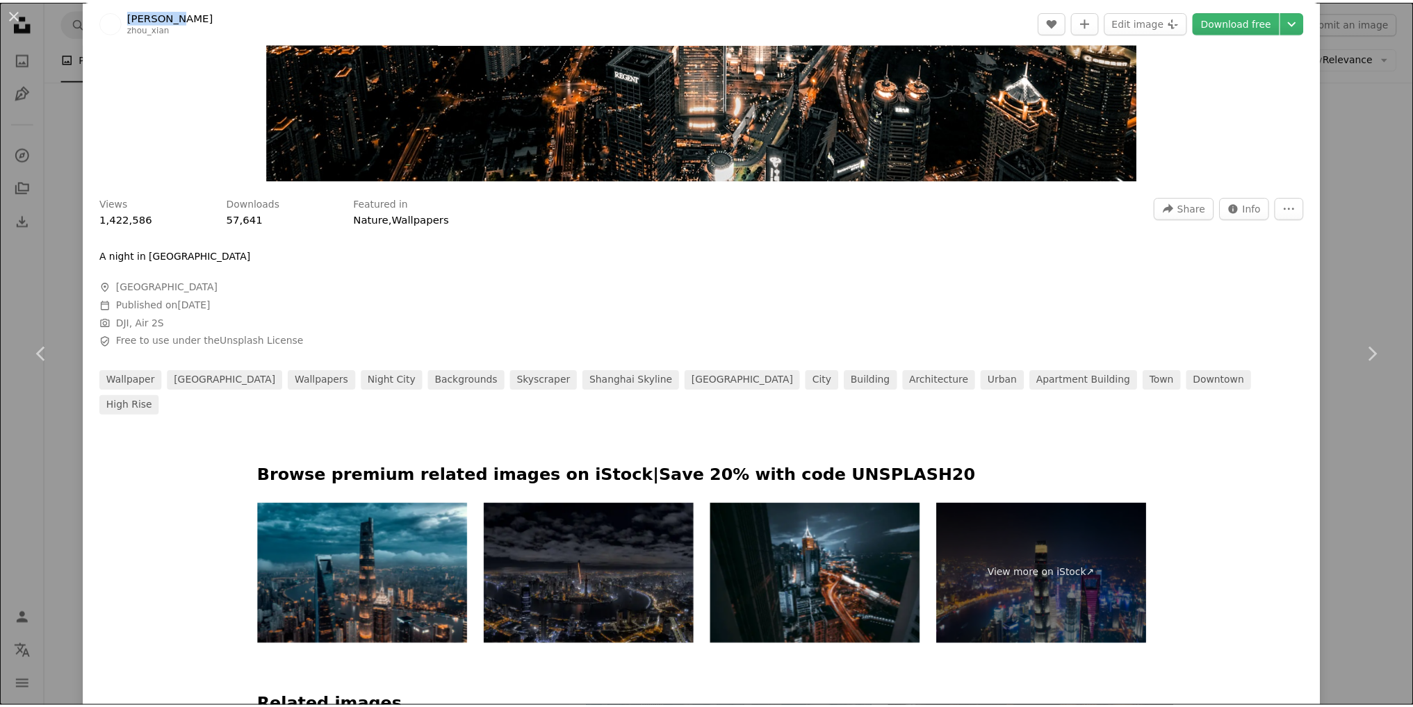
scroll to position [556, 0]
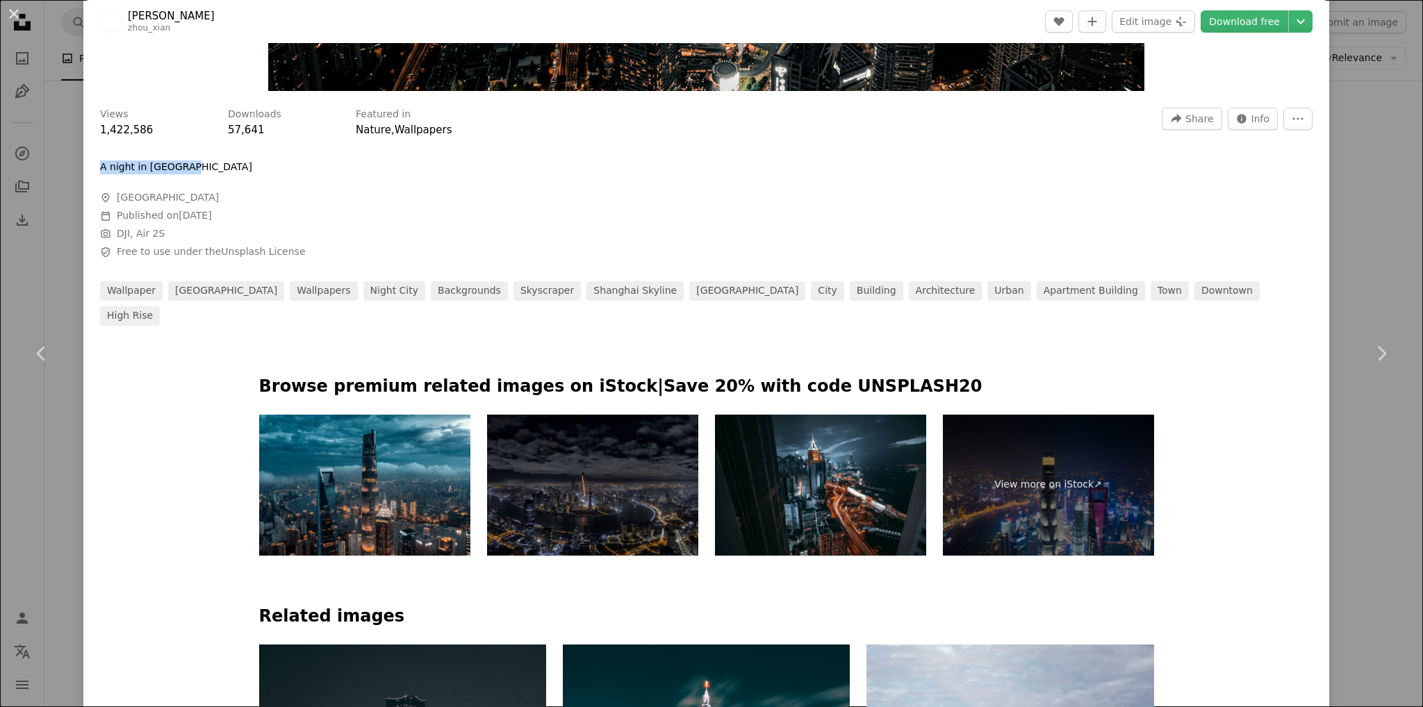
drag, startPoint x: 201, startPoint y: 167, endPoint x: 98, endPoint y: 161, distance: 103.0
click at [98, 161] on div "Views 1,422,586 Downloads 57,641 Featured in Nature , Wallpapers A forward-righ…" at bounding box center [706, 212] width 1246 height 228
copy p "A night in [GEOGRAPHIC_DATA]"
click at [44, 254] on div "An X shape Chevron left Chevron right [PERSON_NAME] A heart A plus sign Edit im…" at bounding box center [711, 353] width 1423 height 707
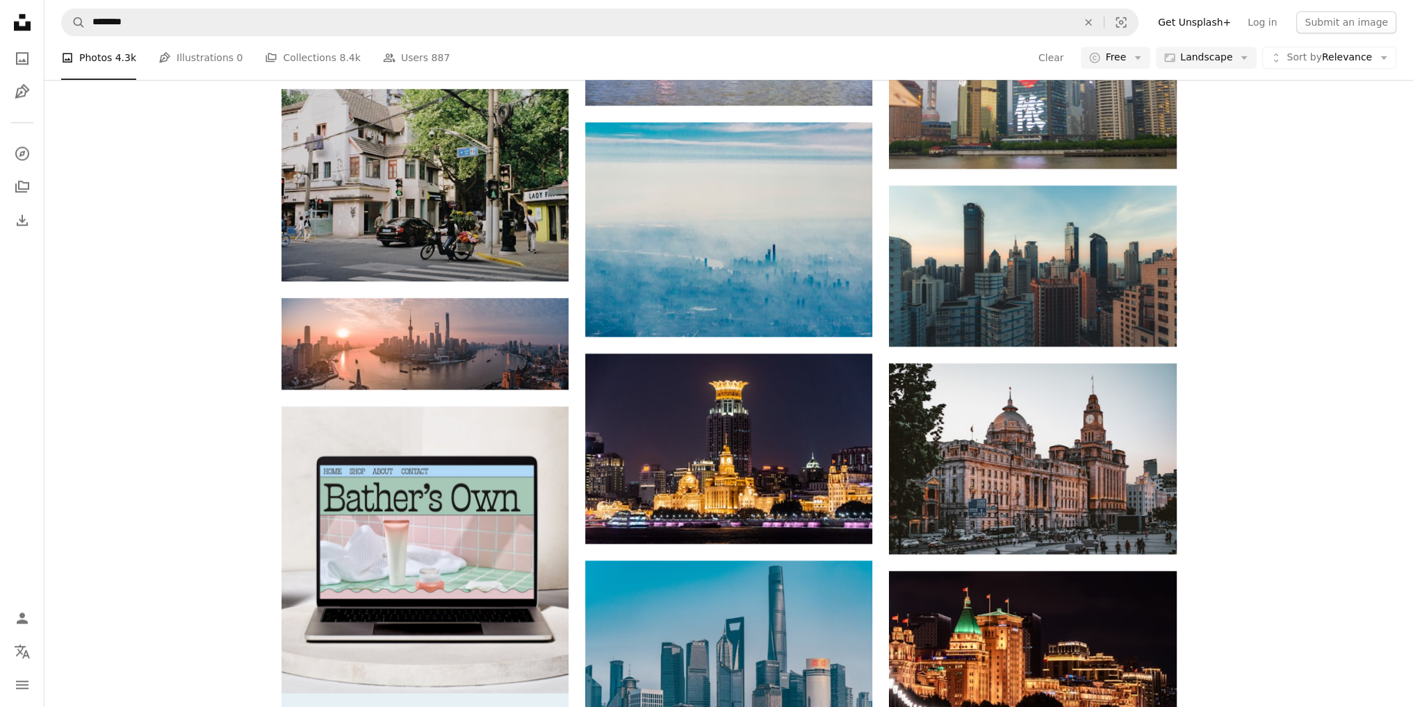
scroll to position [748, 0]
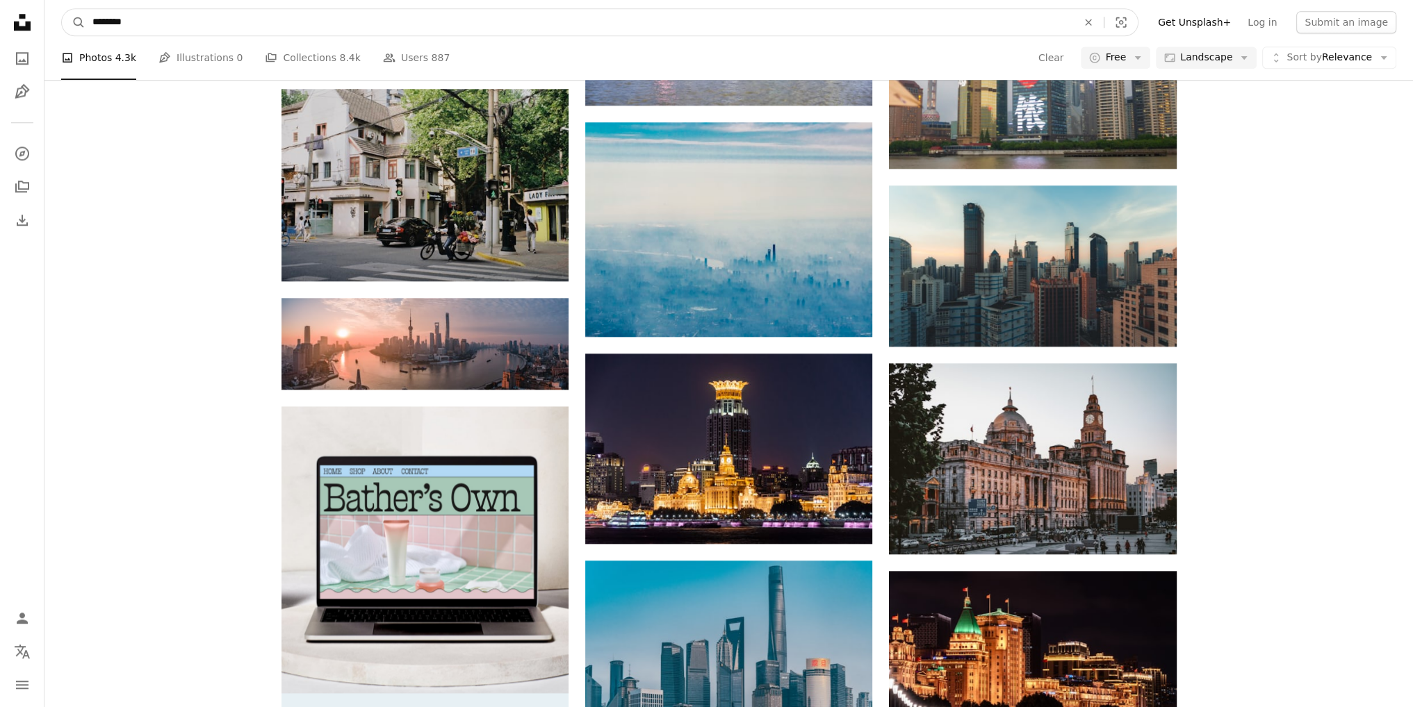
click at [286, 29] on input "********" at bounding box center [578, 22] width 987 height 26
type input "**********"
click button "A magnifying glass" at bounding box center [74, 22] width 24 height 26
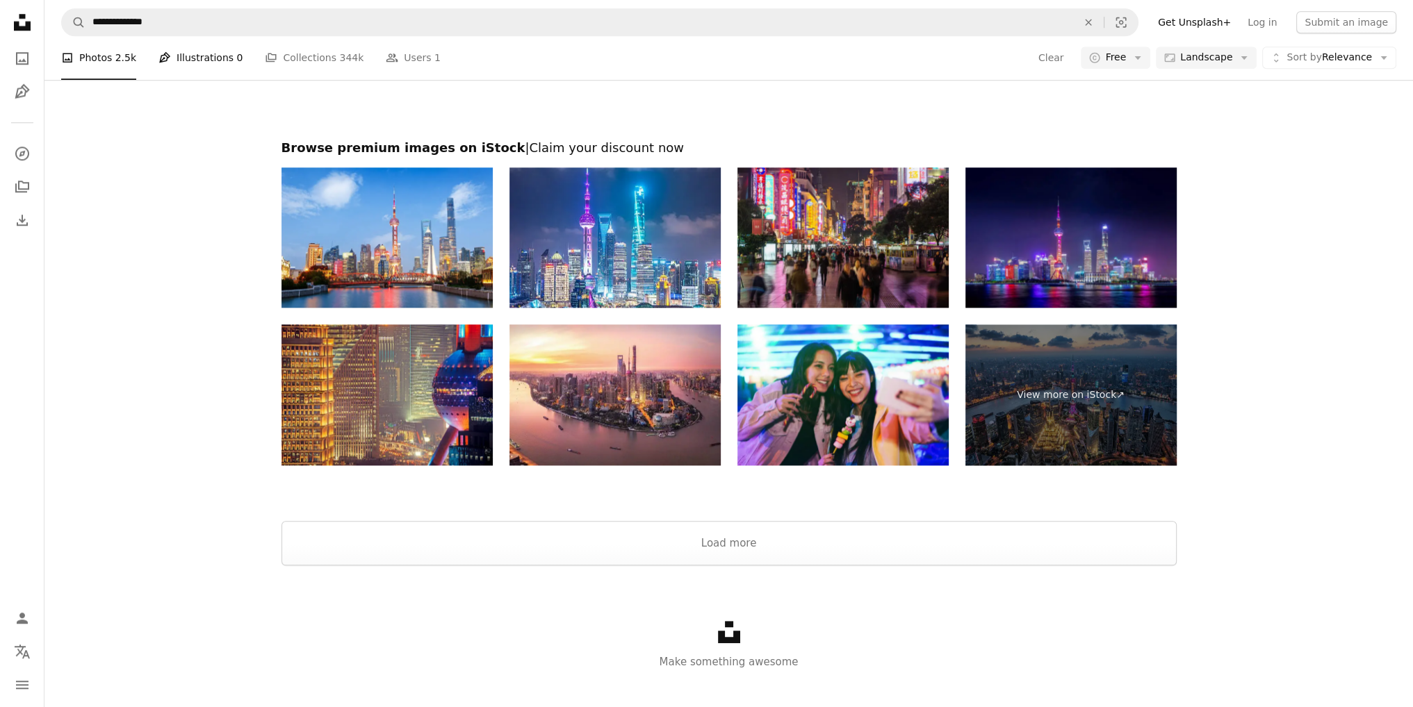
scroll to position [834, 0]
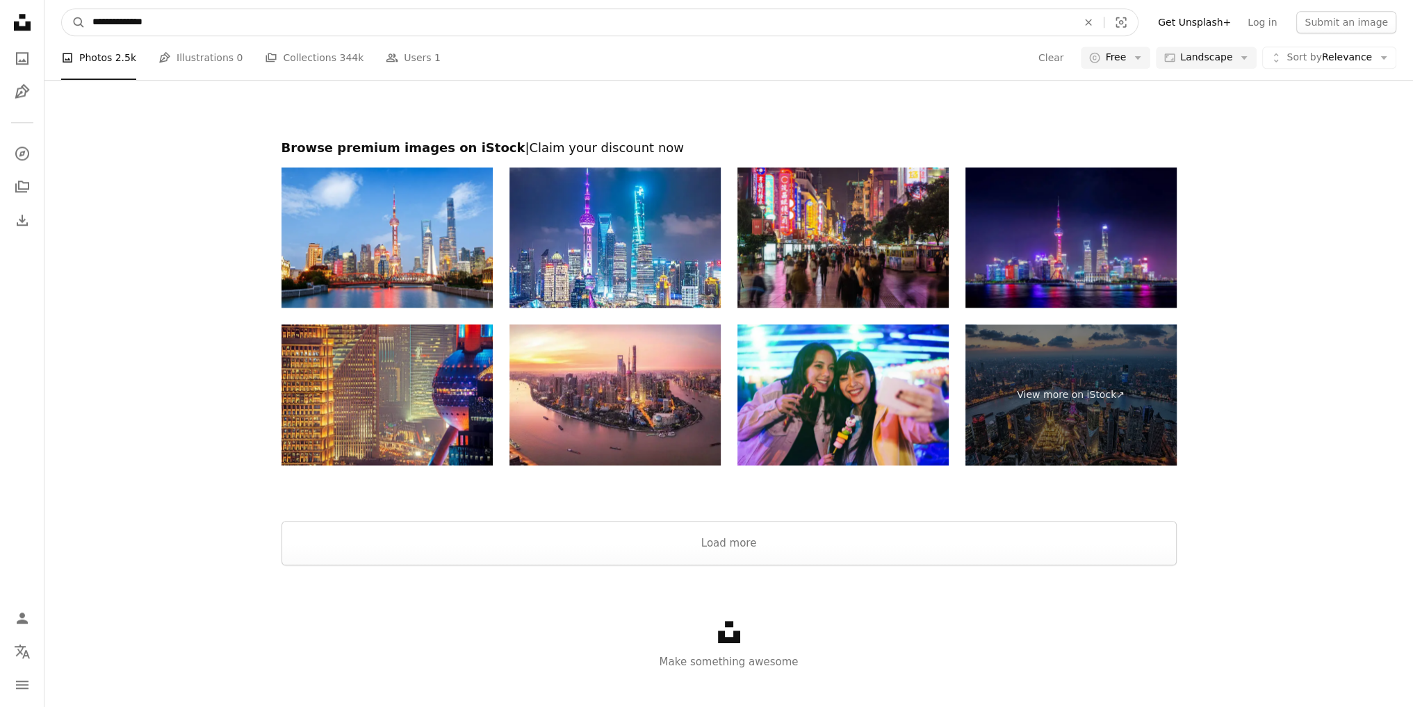
drag, startPoint x: 179, startPoint y: 21, endPoint x: 134, endPoint y: 21, distance: 44.5
click at [134, 21] on input "**********" at bounding box center [578, 22] width 987 height 26
type input "********"
click at [62, 9] on button "A magnifying glass" at bounding box center [74, 22] width 24 height 26
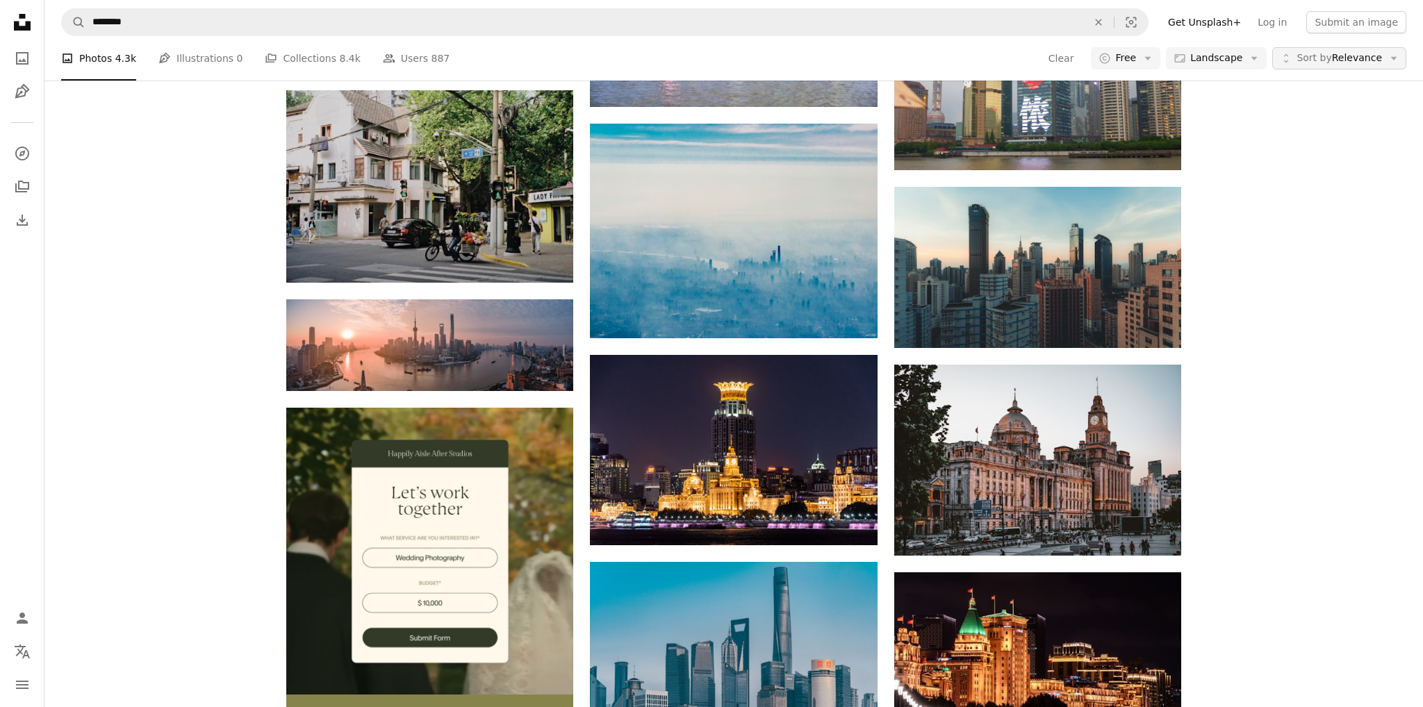
click at [1326, 57] on span "Sort by Relevance" at bounding box center [1338, 58] width 85 height 14
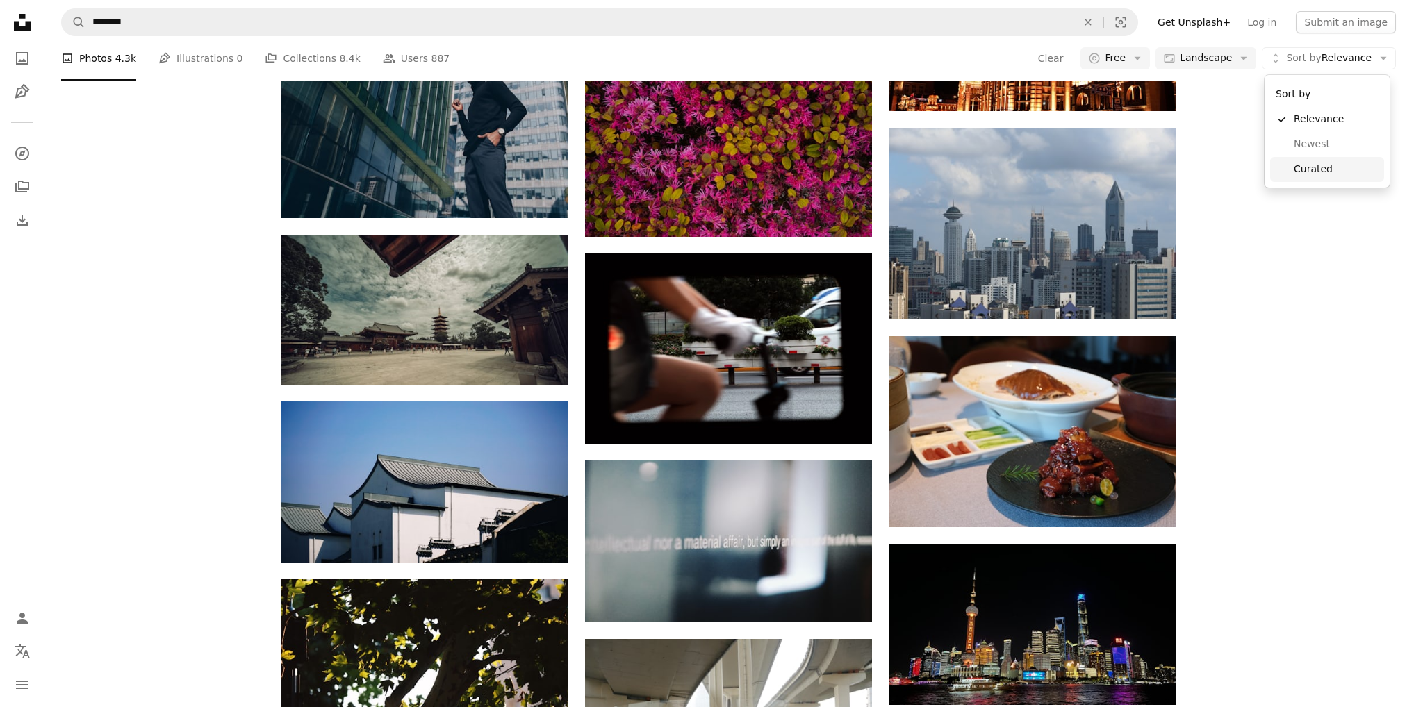
click at [1325, 174] on span "Curated" at bounding box center [1336, 170] width 85 height 14
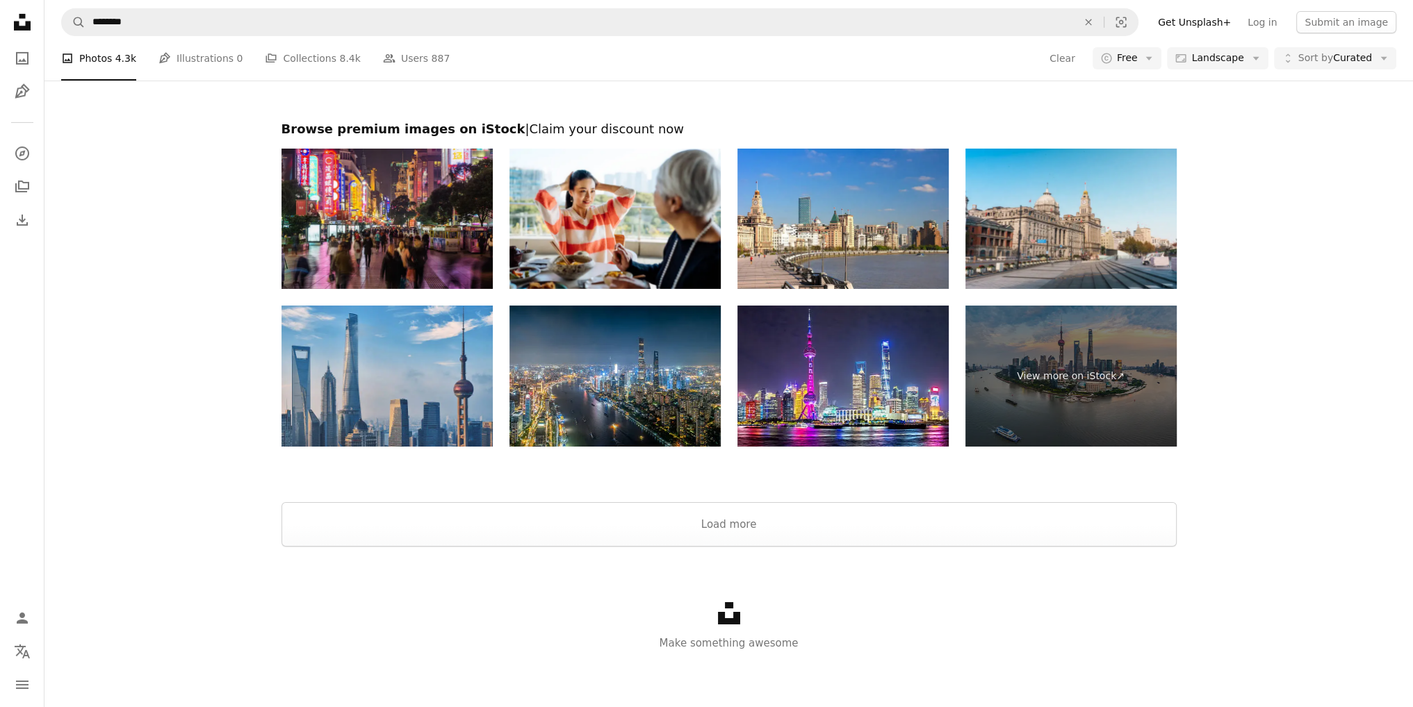
scroll to position [13409, 0]
